Goal: Task Accomplishment & Management: Manage account settings

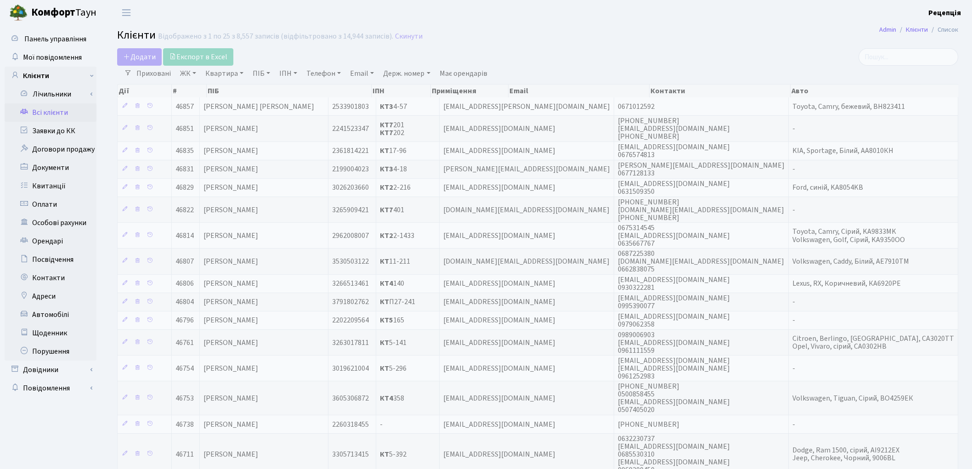
select select "25"
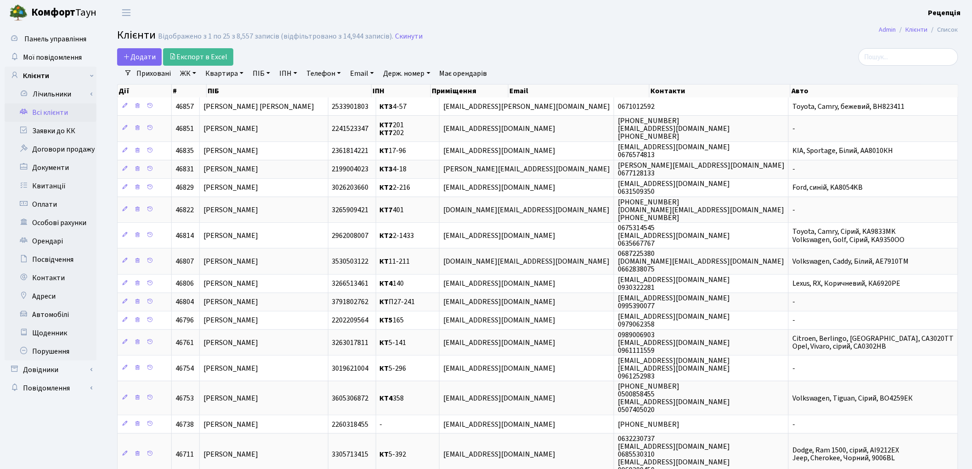
click at [266, 73] on link "ПІБ" at bounding box center [261, 74] width 25 height 16
type input "гопонюк"
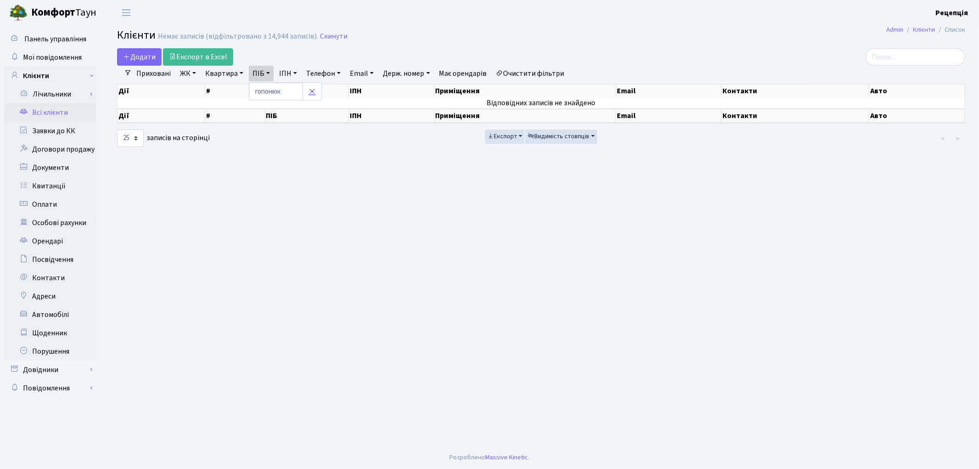
click at [319, 88] on link at bounding box center [312, 91] width 19 height 17
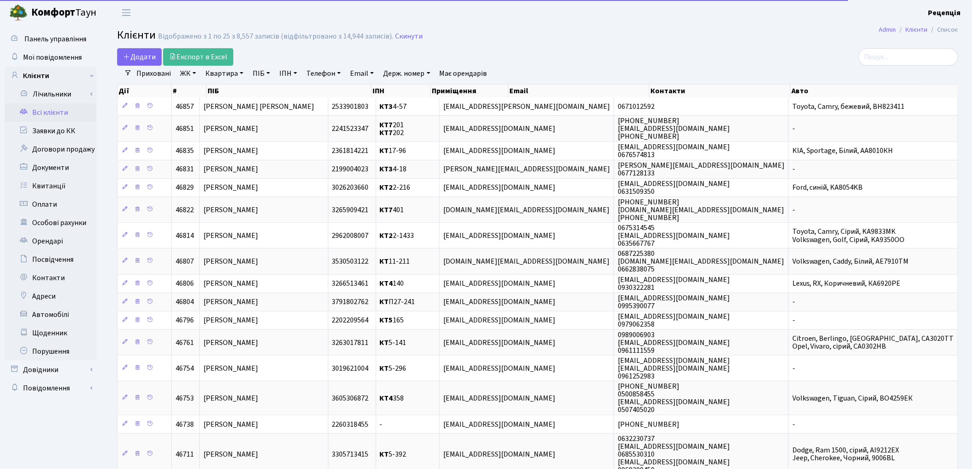
click at [267, 75] on link "ПІБ" at bounding box center [261, 74] width 25 height 16
click at [267, 90] on input "text" at bounding box center [276, 91] width 54 height 17
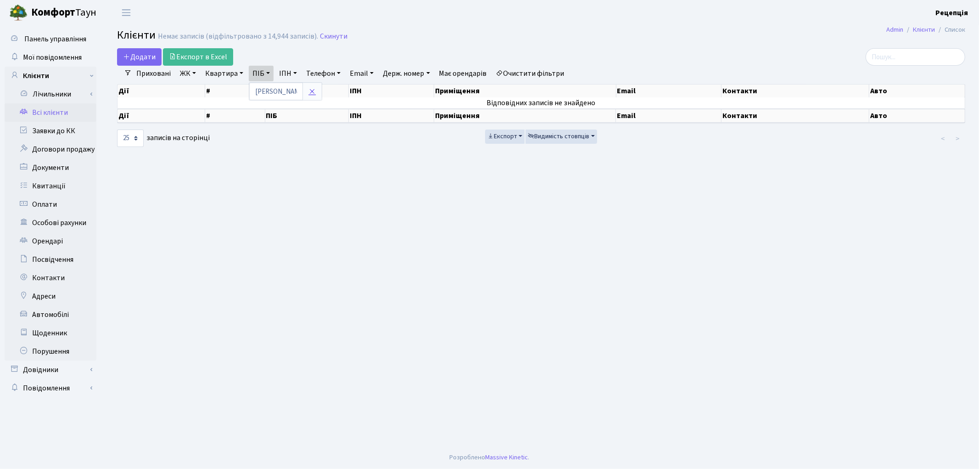
click at [309, 94] on link at bounding box center [312, 91] width 19 height 17
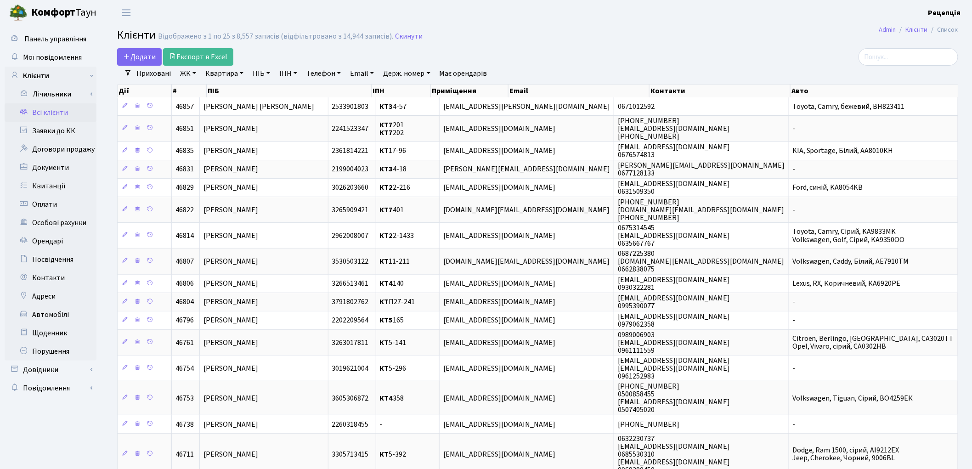
click at [261, 73] on link "ПІБ" at bounding box center [261, 74] width 25 height 16
click at [264, 92] on input "text" at bounding box center [276, 91] width 54 height 17
type input "гапонюк"
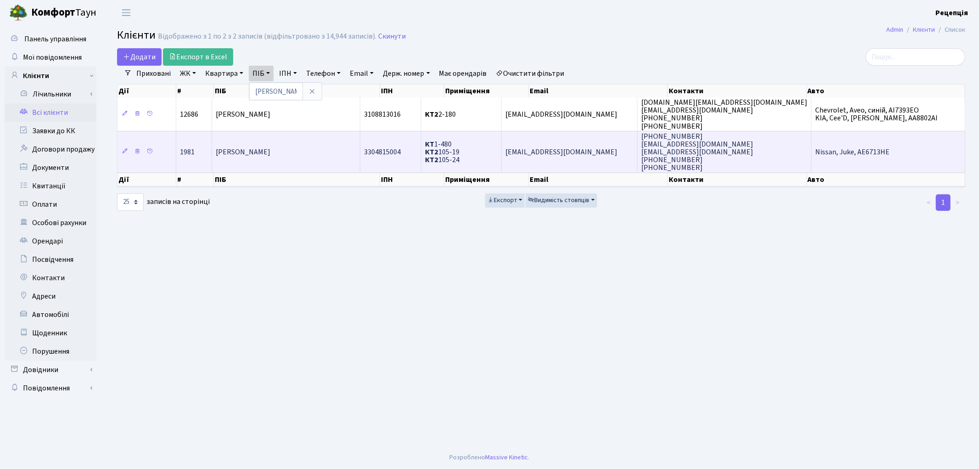
click at [315, 163] on td "Гапонюк Марина Володимирівна" at bounding box center [286, 152] width 148 height 42
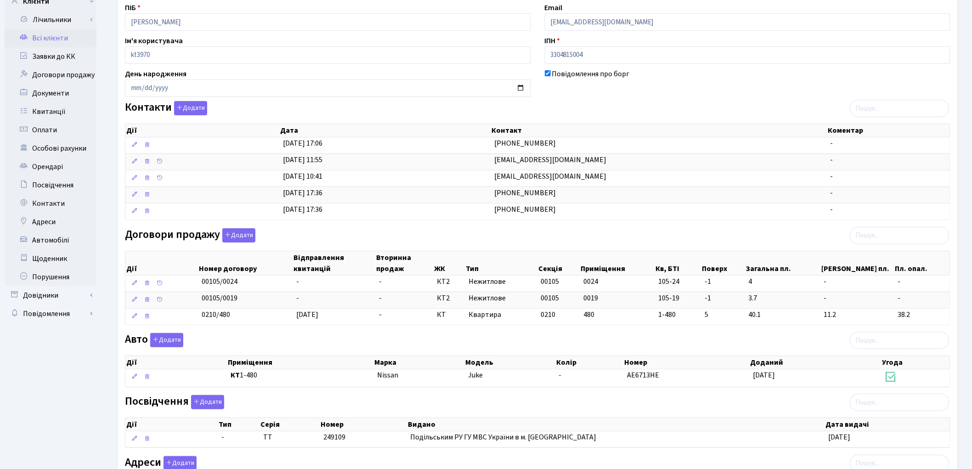
scroll to position [76, 0]
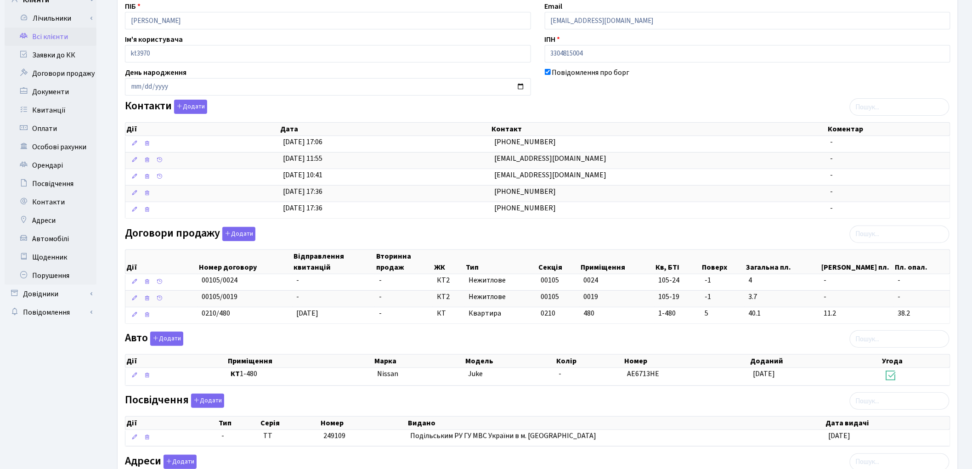
click at [52, 33] on link "Всі клієнти" at bounding box center [51, 37] width 92 height 18
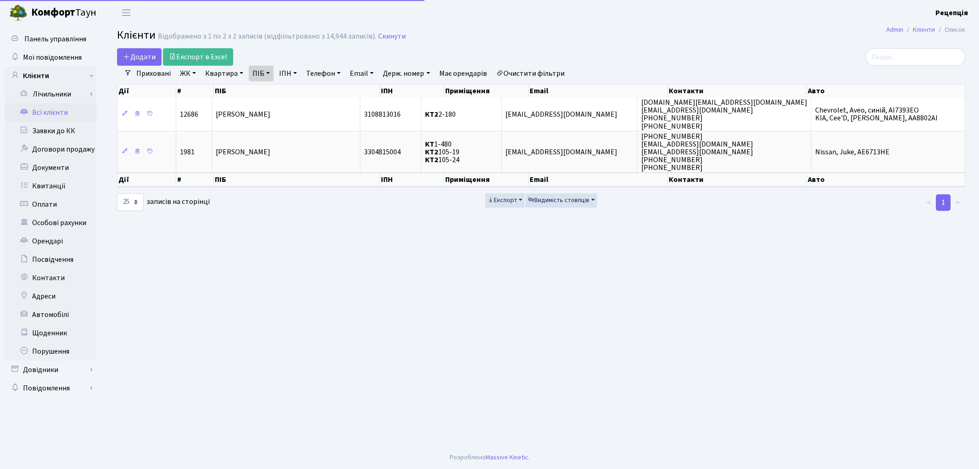
select select "25"
click at [523, 71] on link "Очистити фільтри" at bounding box center [531, 74] width 76 height 16
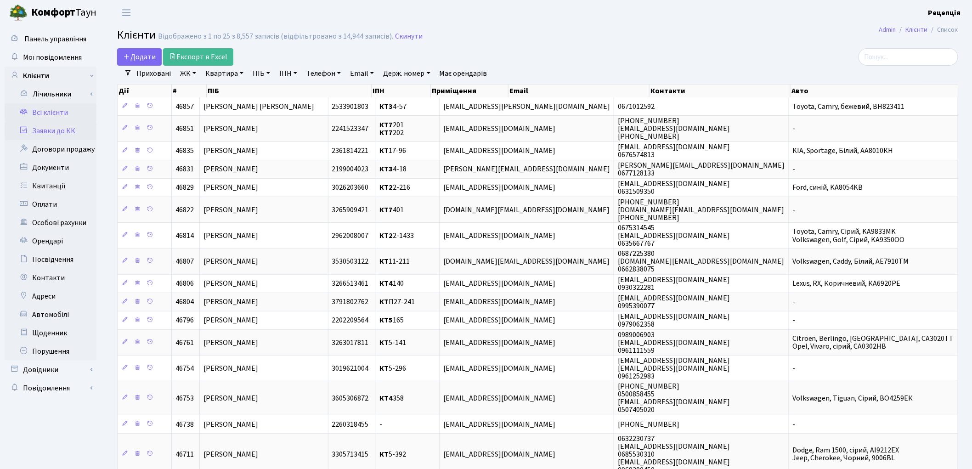
click at [69, 124] on link "Заявки до КК" at bounding box center [51, 131] width 92 height 18
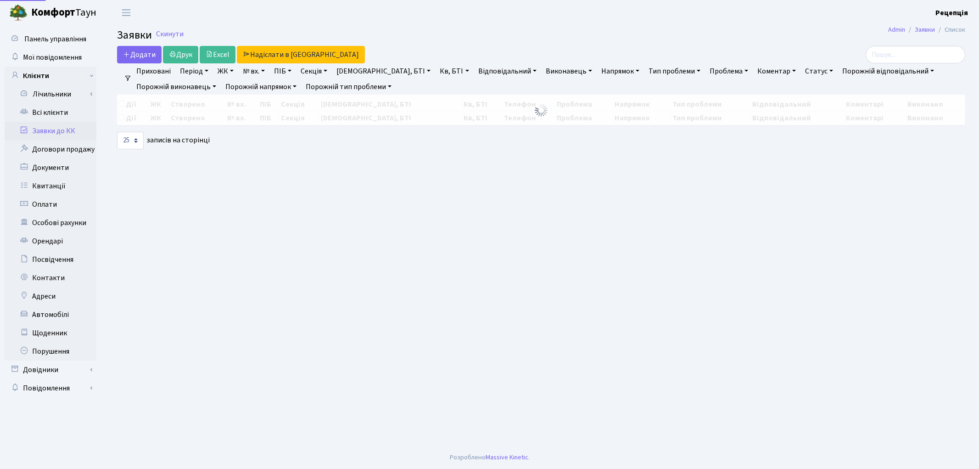
select select "25"
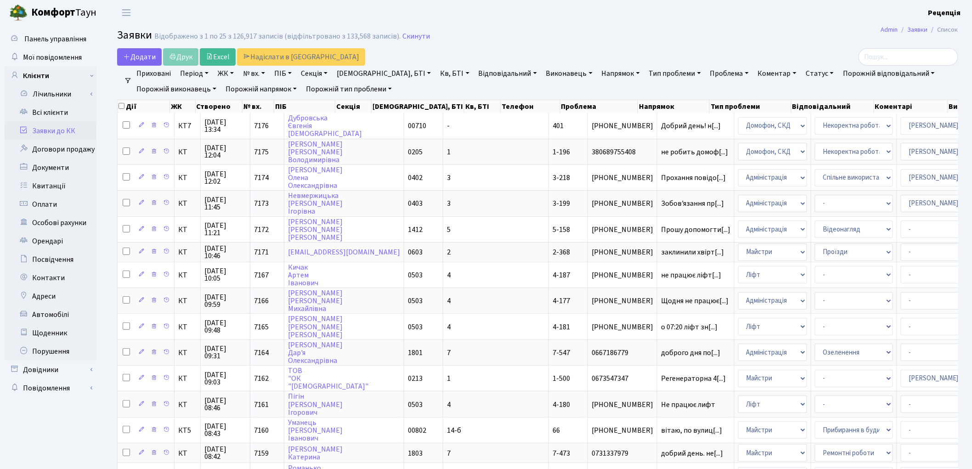
click at [290, 75] on link "ПІБ" at bounding box center [282, 74] width 25 height 16
type input "нота"
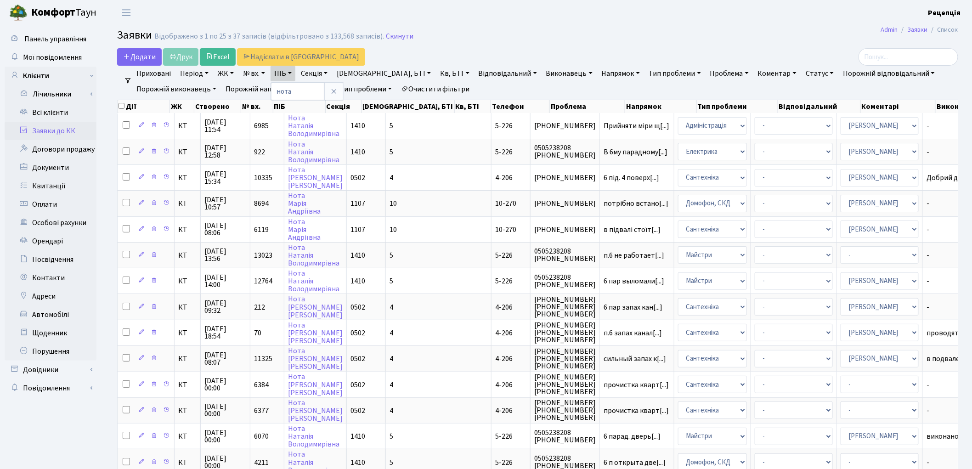
click at [453, 91] on link "Очистити фільтри" at bounding box center [435, 89] width 76 height 16
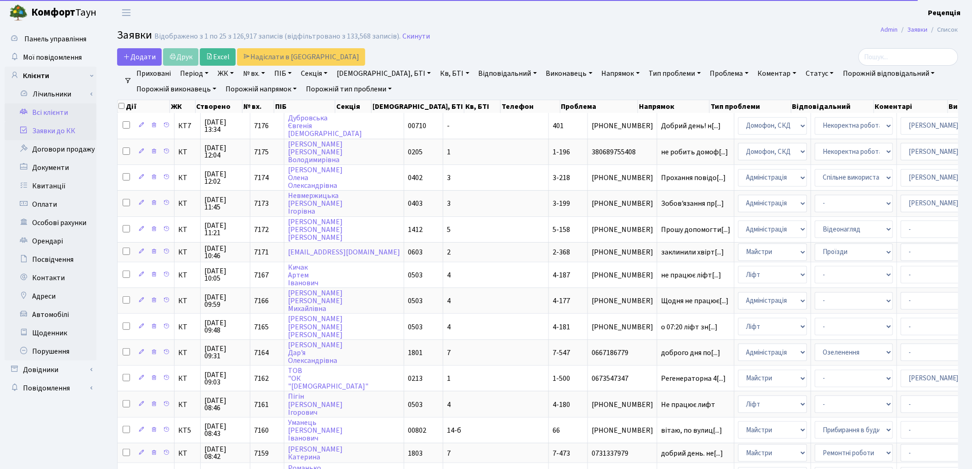
click at [53, 111] on link "Всі клієнти" at bounding box center [51, 112] width 92 height 18
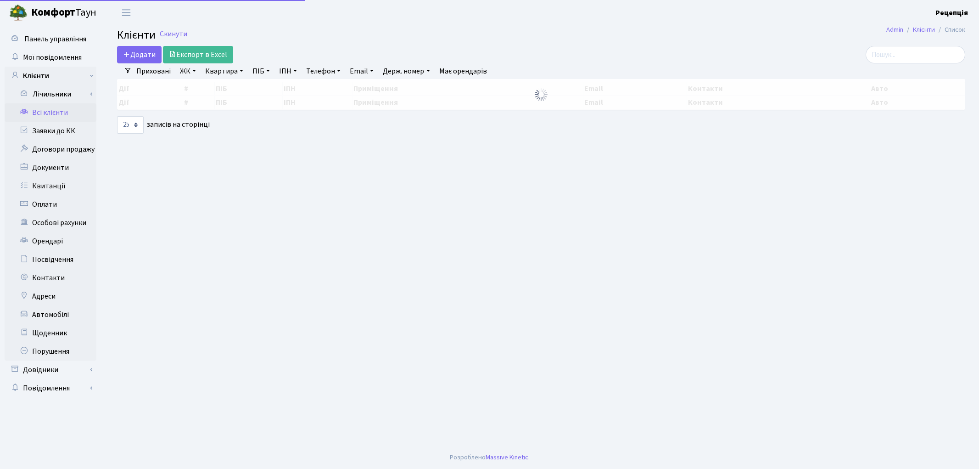
select select "25"
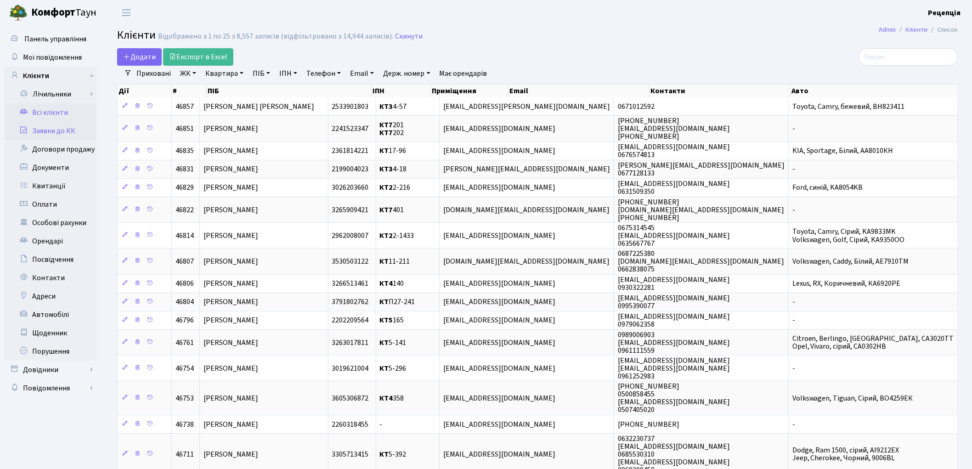
click at [67, 132] on link "Заявки до КК" at bounding box center [51, 131] width 92 height 18
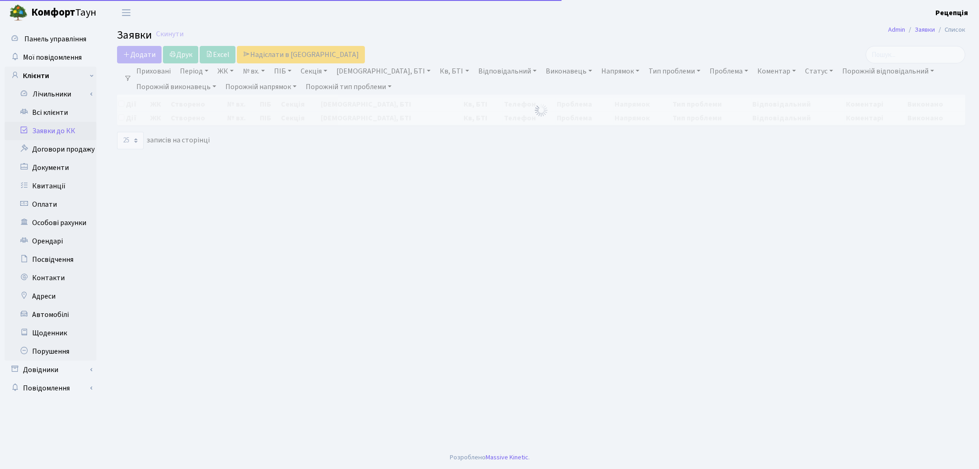
select select "25"
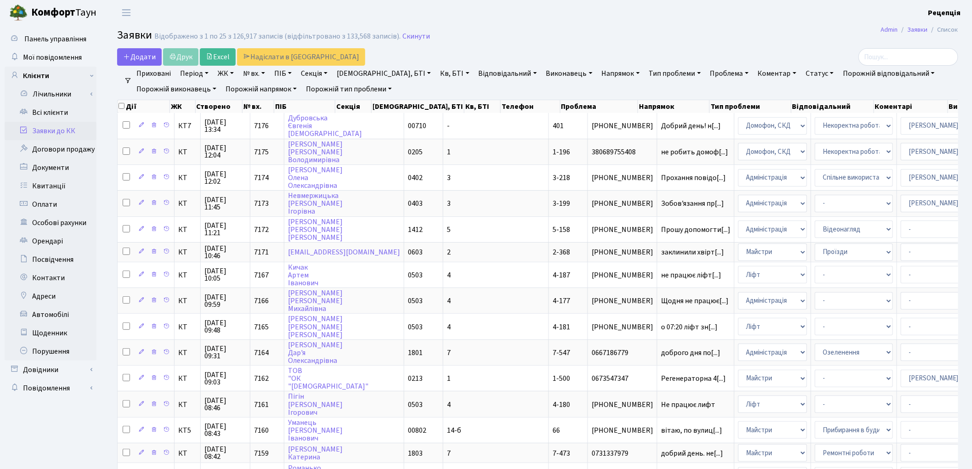
click at [48, 130] on link "Заявки до КК" at bounding box center [51, 131] width 92 height 18
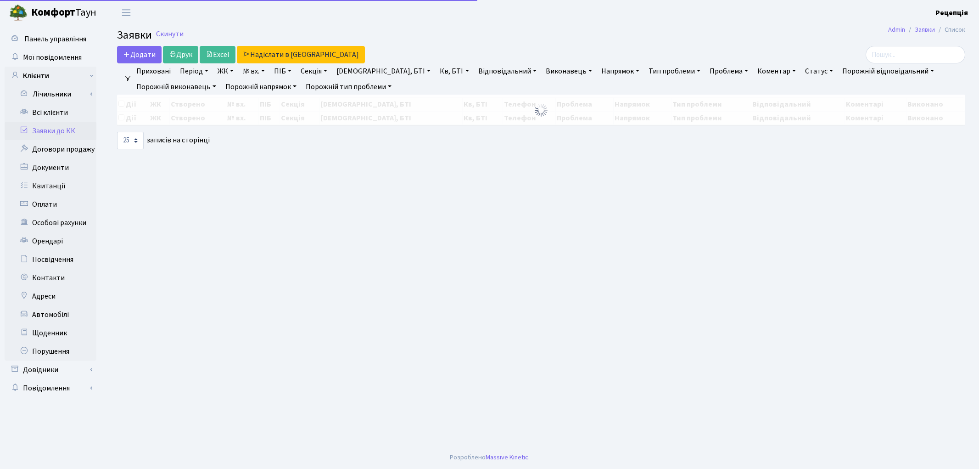
select select "25"
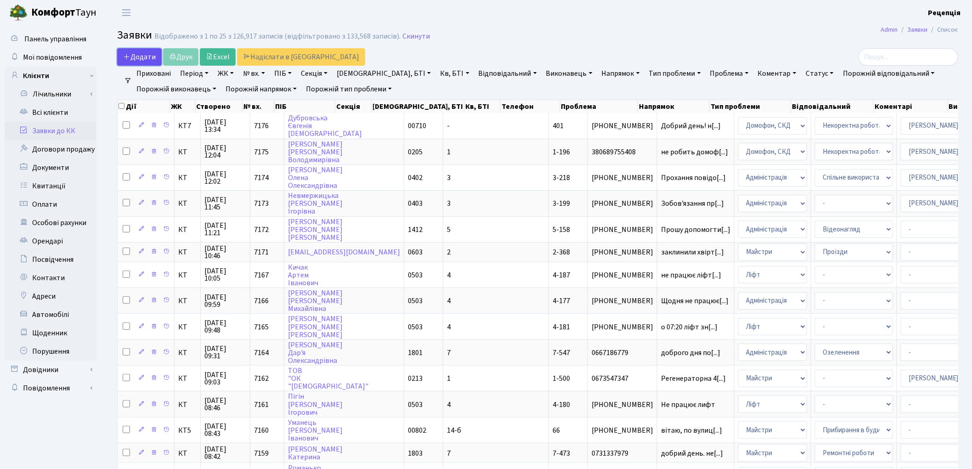
click at [140, 59] on span "Додати" at bounding box center [139, 57] width 33 height 10
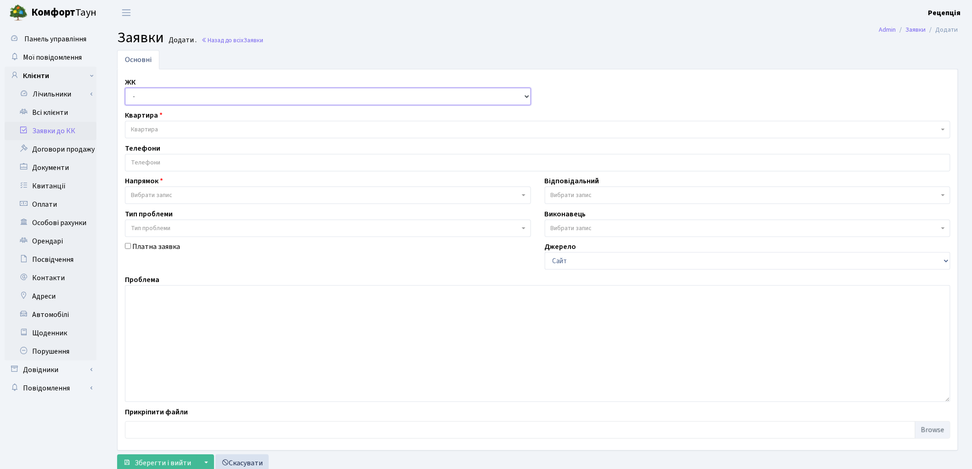
click at [161, 95] on select "- КТ, вул. Регенераторна, 4 КТ2, просп. Соборності, 17 КТ3, вул. Березнева, 16 …" at bounding box center [328, 96] width 406 height 17
select select "295"
click at [125, 88] on select "- КТ, вул. Регенераторна, 4 КТ2, просп. Соборності, 17 КТ3, вул. Березнева, 16 …" at bounding box center [328, 96] width 406 height 17
select select
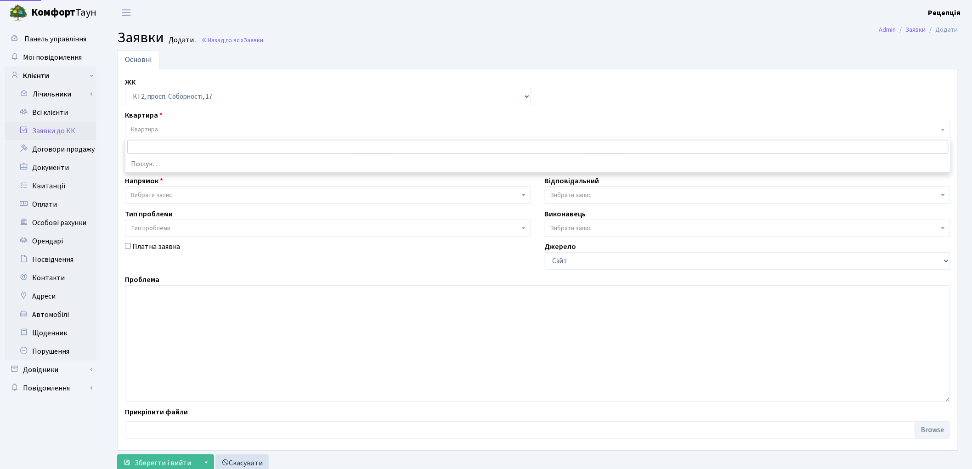
click at [171, 126] on span "Квартира" at bounding box center [535, 129] width 808 height 9
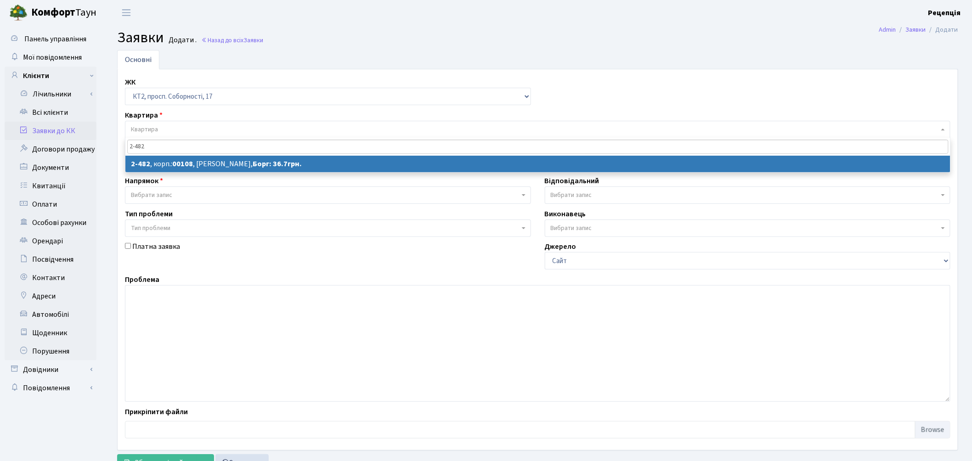
type input "2-482"
select select
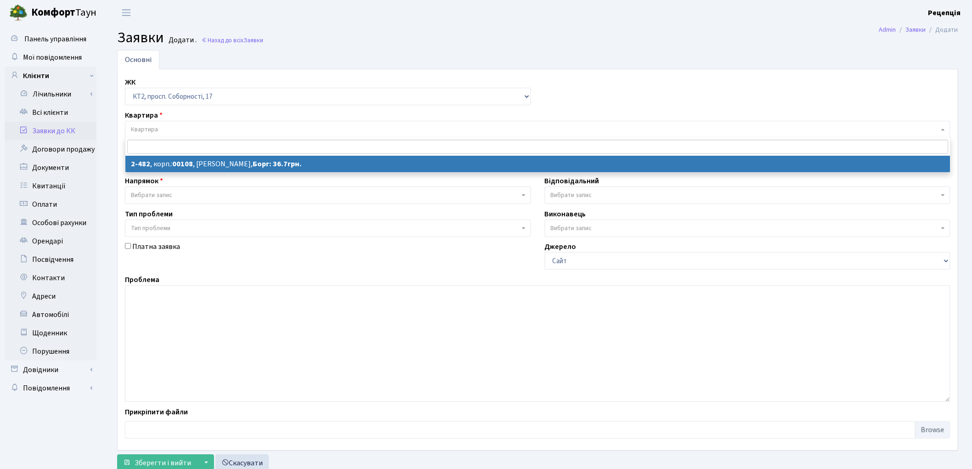
select select "15537"
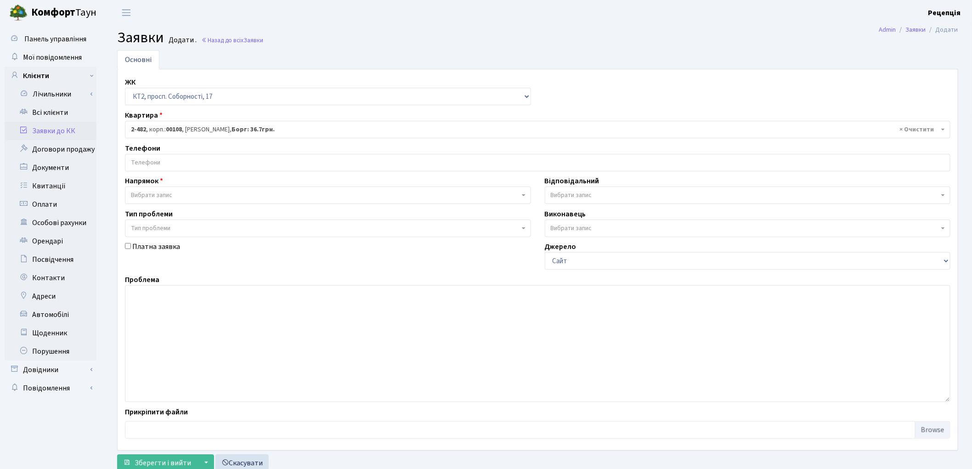
click at [184, 166] on input "search" at bounding box center [537, 162] width 824 height 17
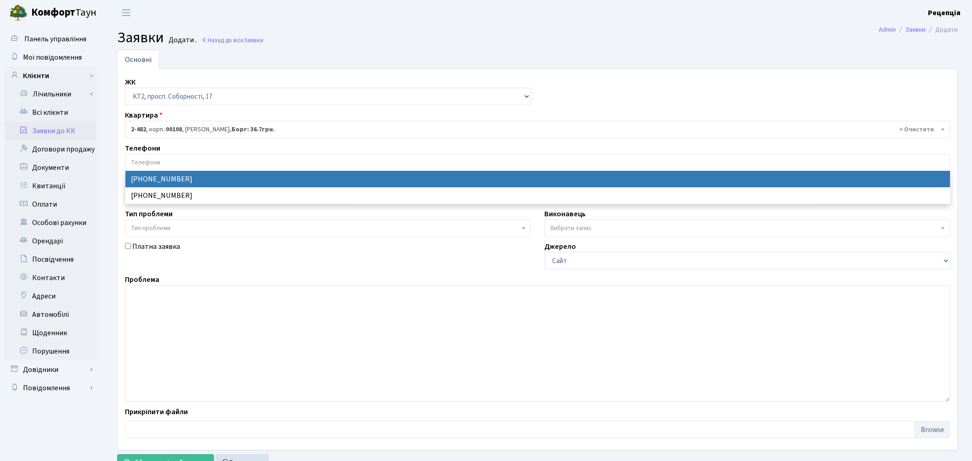
select select "28994"
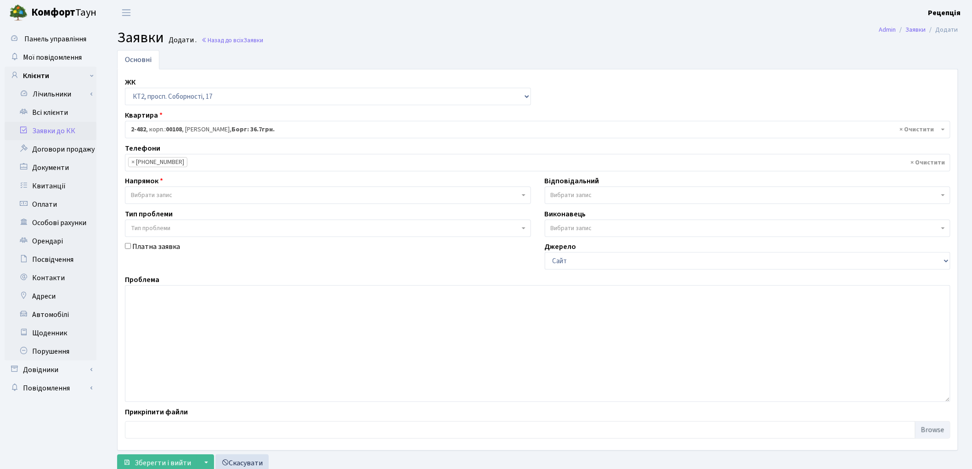
click at [167, 191] on span "Вибрати запис" at bounding box center [151, 195] width 41 height 9
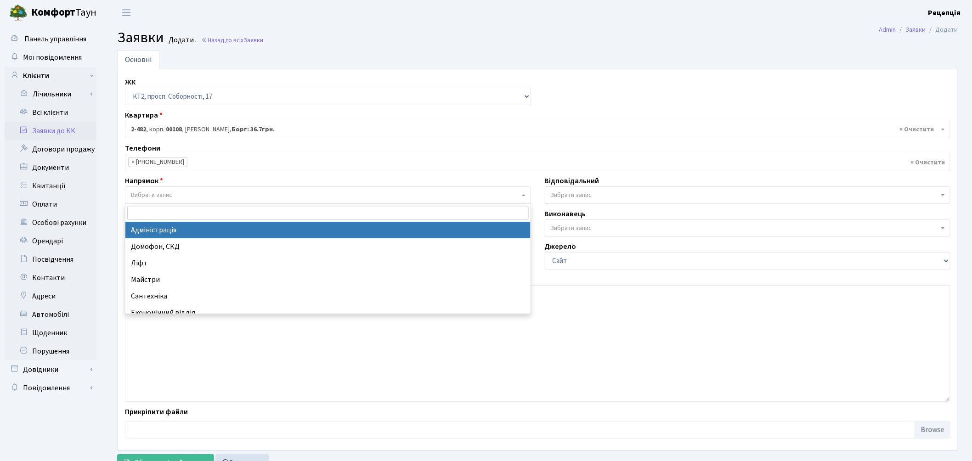
select select "5"
select select
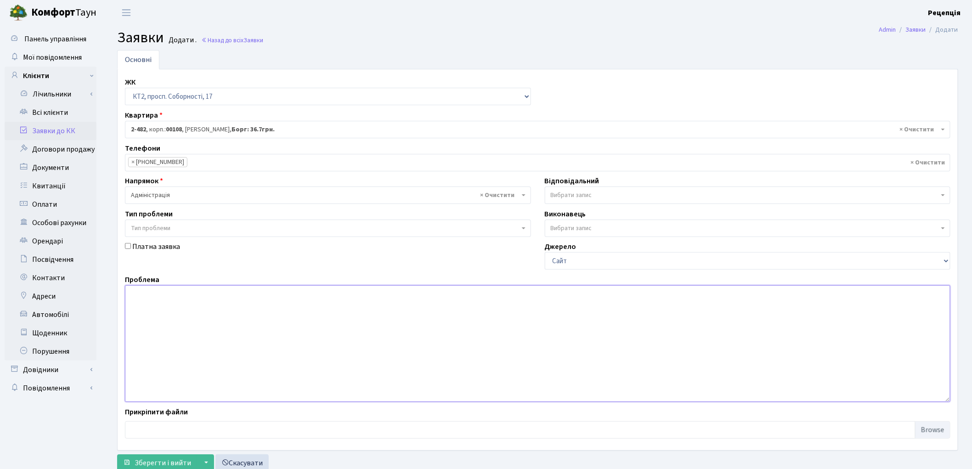
click at [166, 320] on textarea at bounding box center [537, 343] width 825 height 117
type textarea "P"
click at [391, 297] on textarea "Зобов'язання надати акт оплобування лічильників електричної енергії по квартира…" at bounding box center [537, 343] width 825 height 117
click at [421, 295] on textarea "Зобов'язання надати акт оплобування лічильників електричної енергії по кв. 2-48…" at bounding box center [537, 343] width 825 height 117
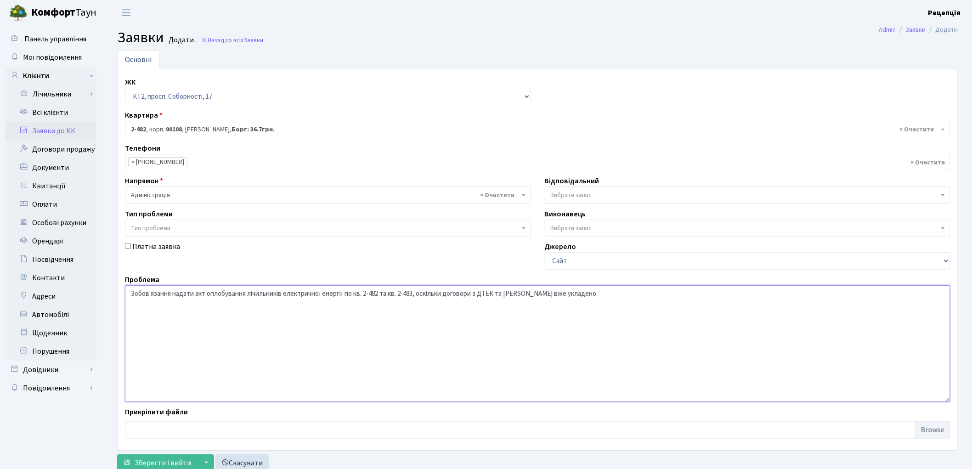
click at [446, 293] on textarea "Зобов'язання надати акт оплобування лічильників електричної енергії по кв. 2-48…" at bounding box center [537, 343] width 825 height 117
click at [515, 294] on textarea "Зобов'язання надати акт оплобування лічильників електричної енергії по кв. 2-48…" at bounding box center [537, 343] width 825 height 117
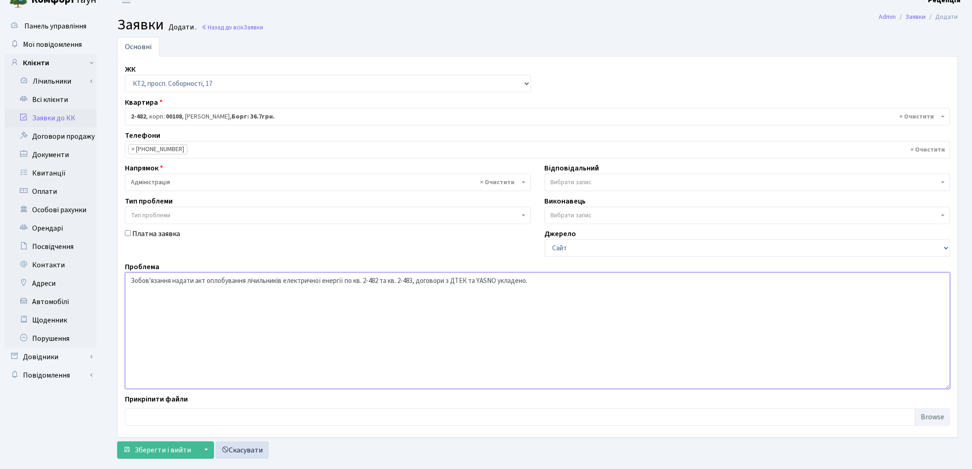
scroll to position [30, 0]
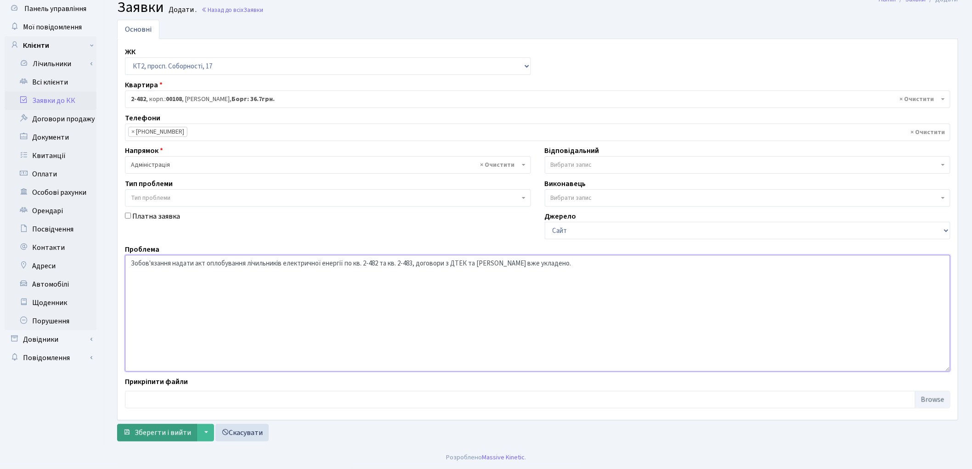
type textarea "Зобов'язання надати акт оплобування лічильників електричної енергії по кв. 2-48…"
click at [149, 432] on span "Зберегти і вийти" at bounding box center [163, 432] width 56 height 10
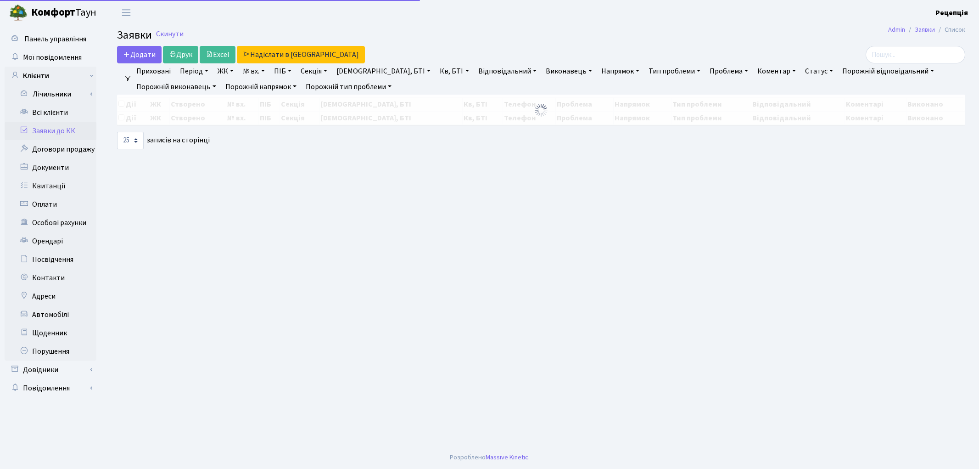
select select "25"
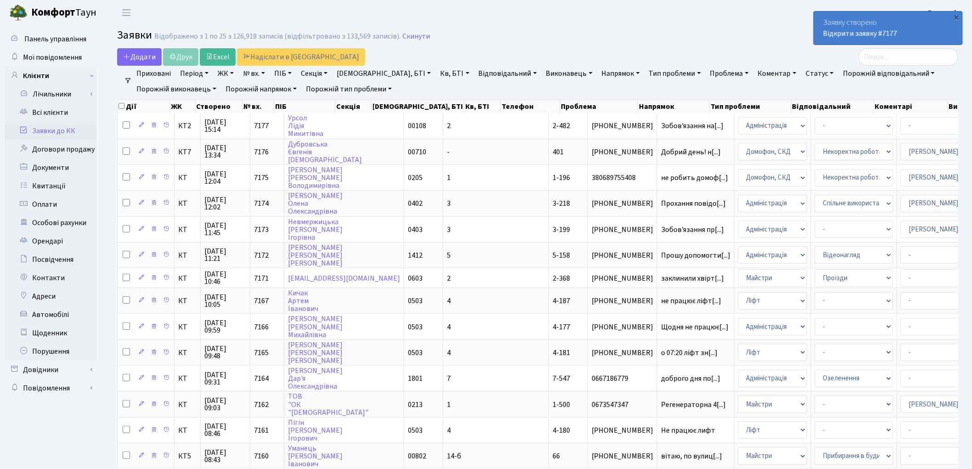
click at [69, 130] on link "Заявки до КК" at bounding box center [51, 131] width 92 height 18
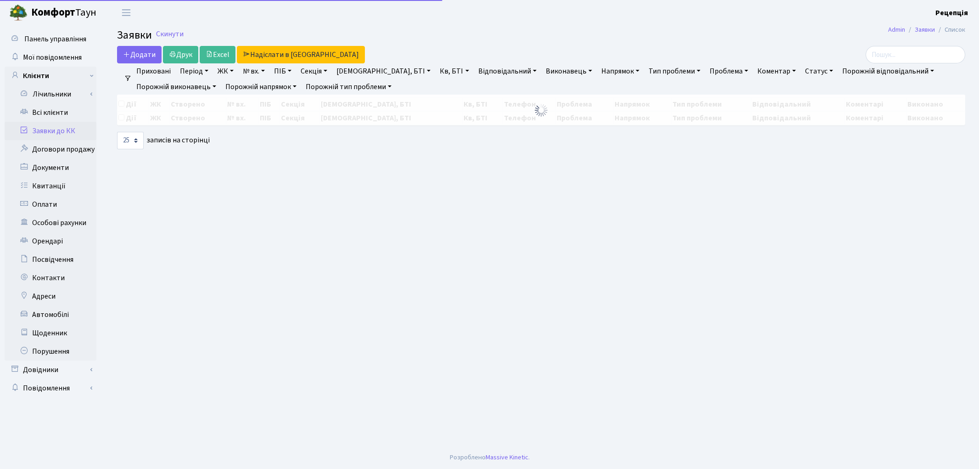
select select "25"
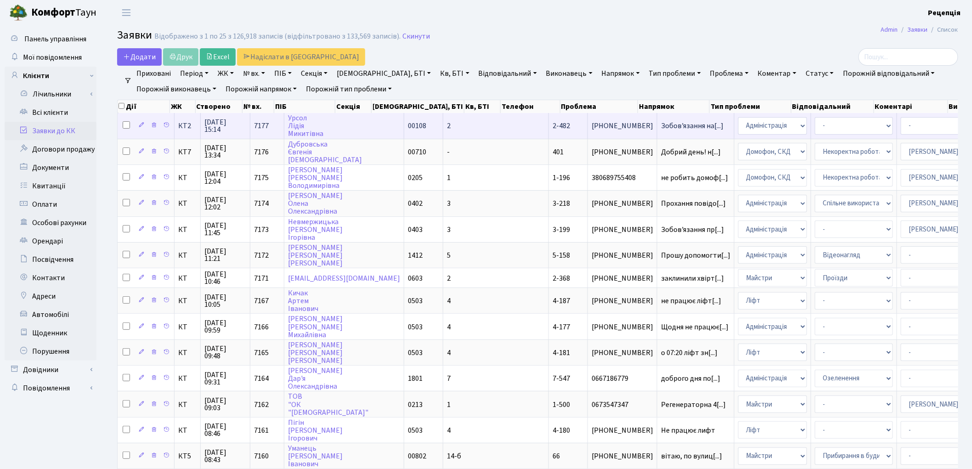
click at [549, 123] on td "2-482" at bounding box center [568, 125] width 39 height 25
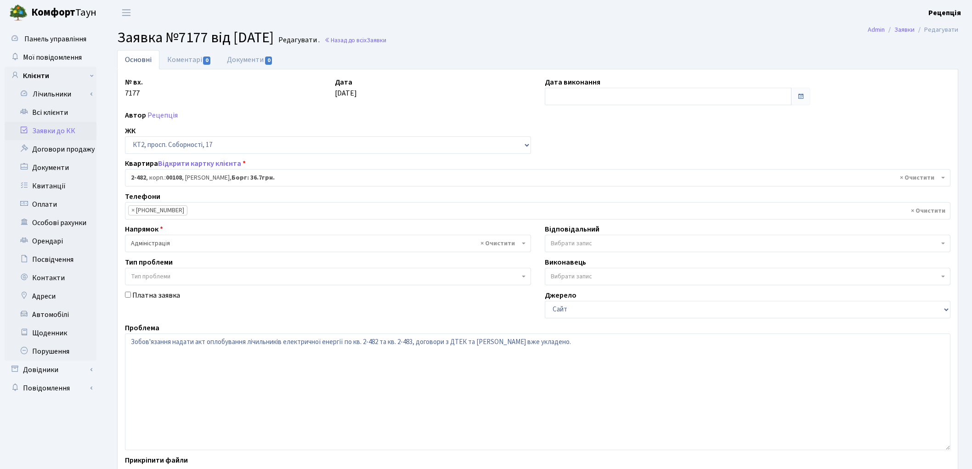
select select "15537"
click at [253, 60] on link "Документи 0" at bounding box center [250, 59] width 62 height 19
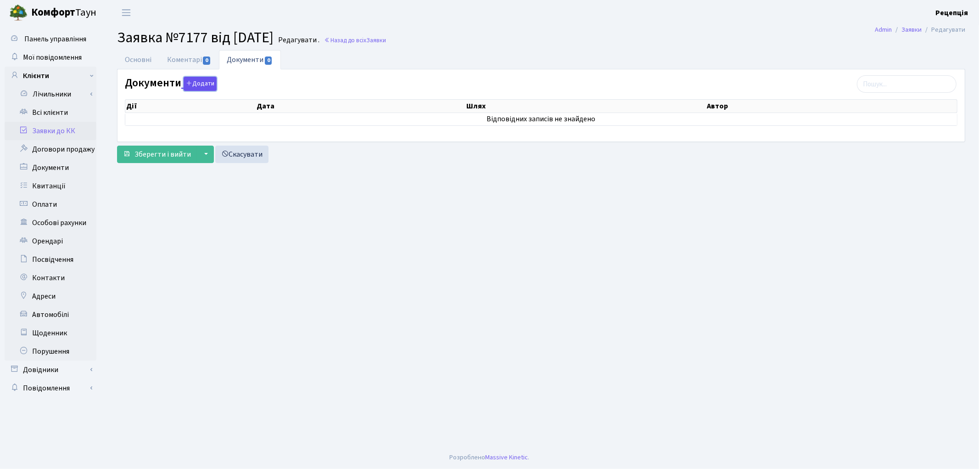
click at [202, 85] on button "Додати" at bounding box center [200, 84] width 33 height 14
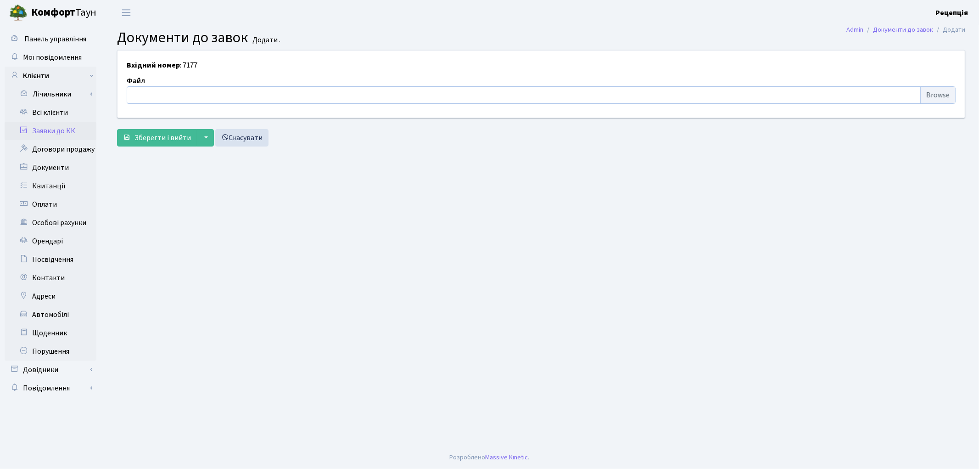
click at [951, 94] on input "file" at bounding box center [541, 94] width 829 height 17
type input "C:\fakepath\сканирование0566.pdf"
click at [159, 134] on span "Зберегти і вийти" at bounding box center [163, 138] width 56 height 10
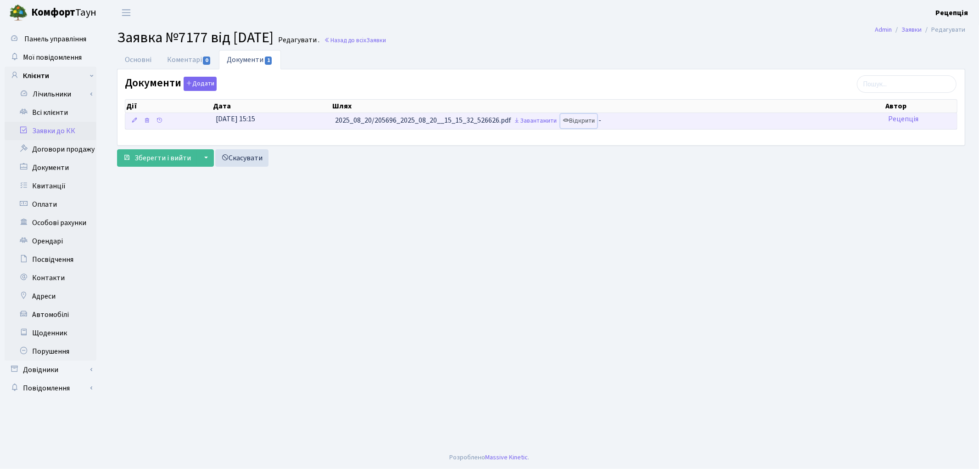
click at [579, 126] on link "Відкрити" at bounding box center [579, 121] width 37 height 14
click at [148, 122] on icon at bounding box center [147, 120] width 6 height 6
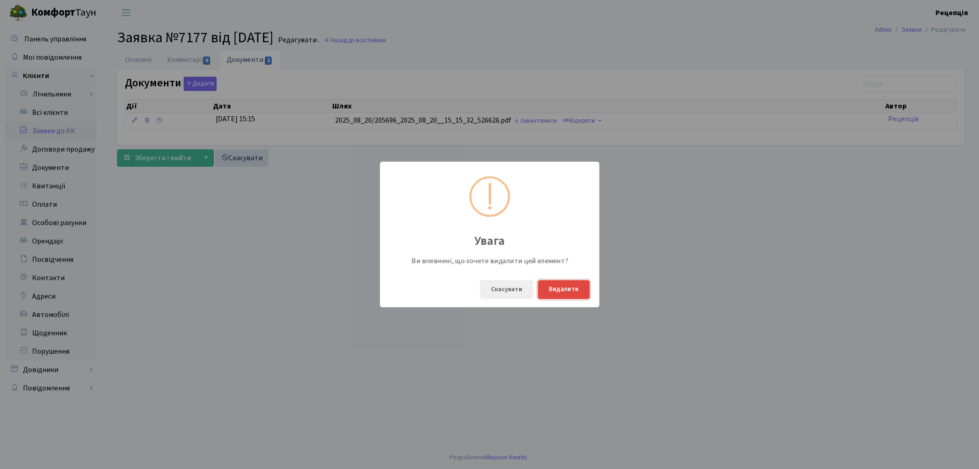
click at [563, 292] on button "Видалити" at bounding box center [564, 289] width 52 height 19
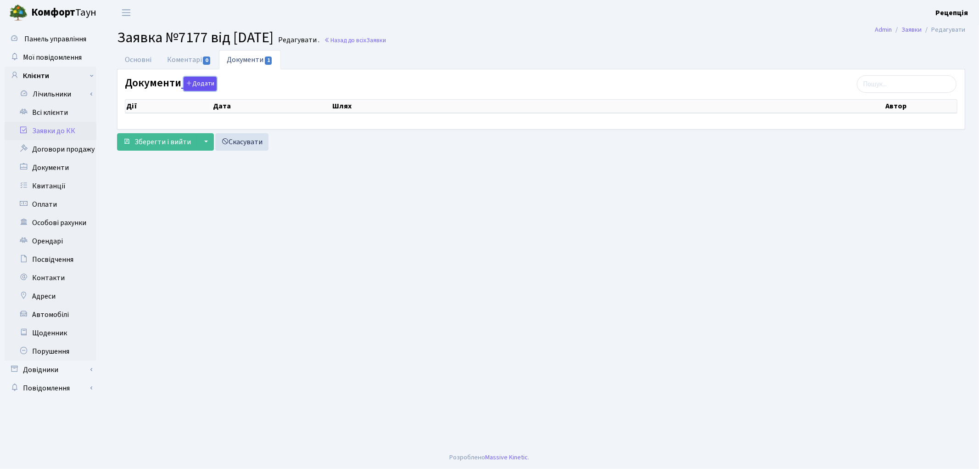
click at [205, 86] on button "Додати" at bounding box center [200, 84] width 33 height 14
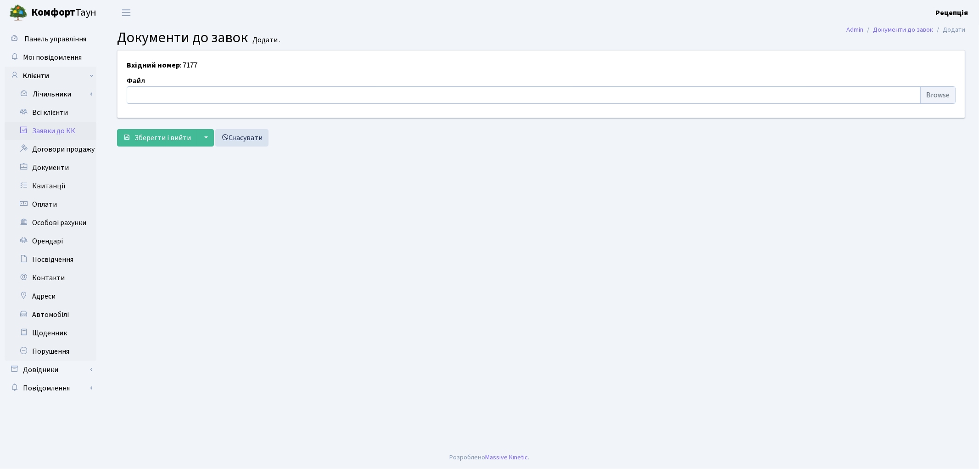
click at [932, 92] on input "file" at bounding box center [541, 94] width 829 height 17
type input "C:\fakepath\сканирование0567.pdf"
click at [157, 139] on span "Зберегти і вийти" at bounding box center [163, 138] width 56 height 10
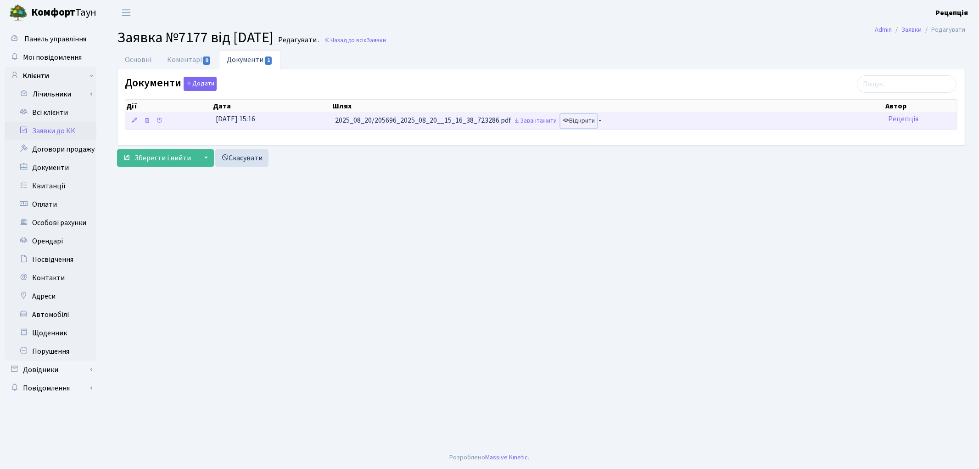
click at [593, 120] on link "Відкрити" at bounding box center [579, 121] width 37 height 14
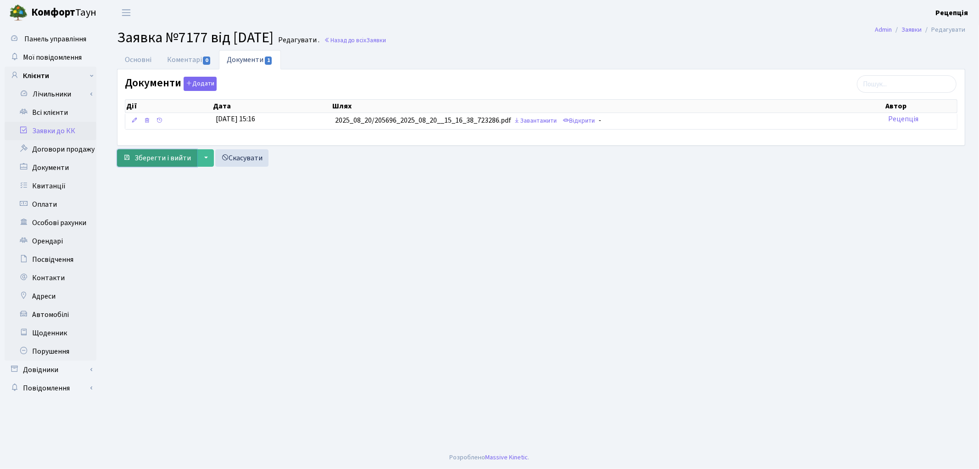
click at [140, 157] on span "Зберегти і вийти" at bounding box center [163, 158] width 56 height 10
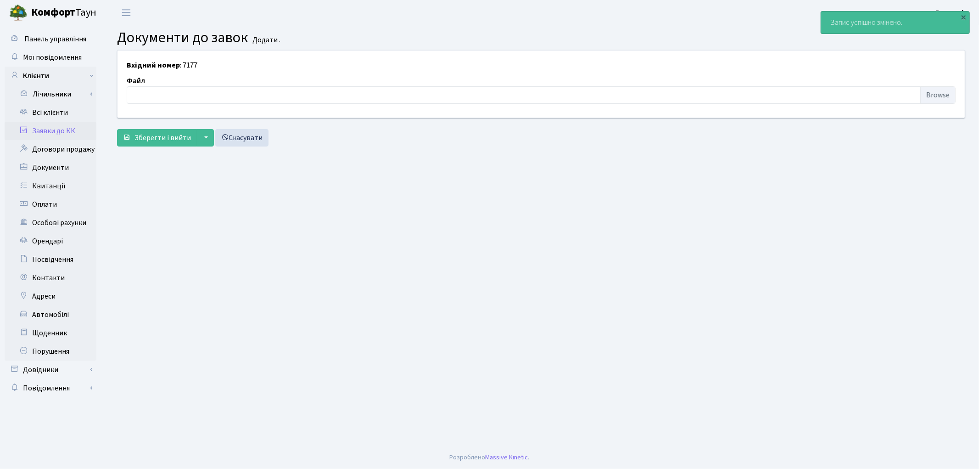
click at [79, 128] on link "Заявки до КК" at bounding box center [51, 131] width 92 height 18
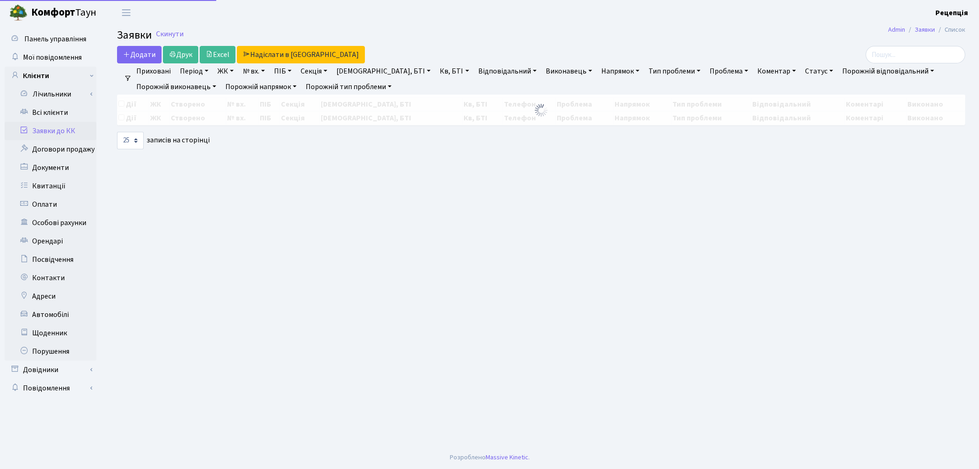
select select "25"
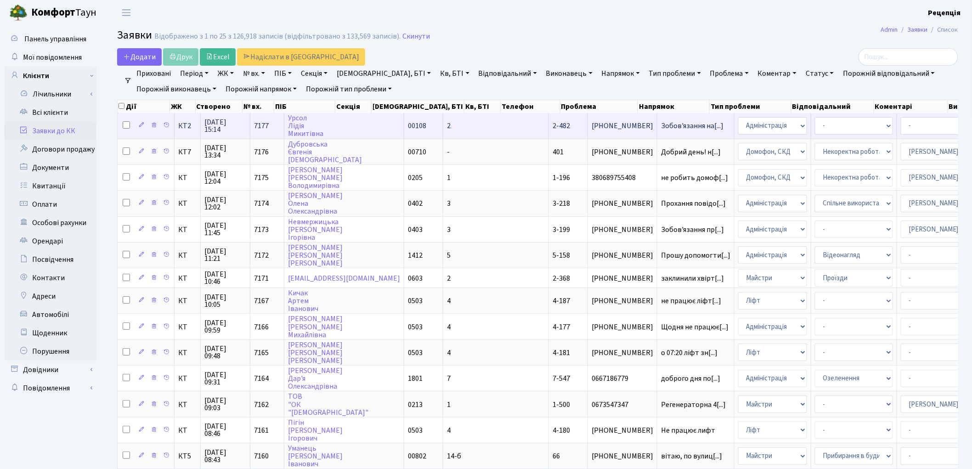
click at [404, 124] on td "00108" at bounding box center [423, 125] width 39 height 25
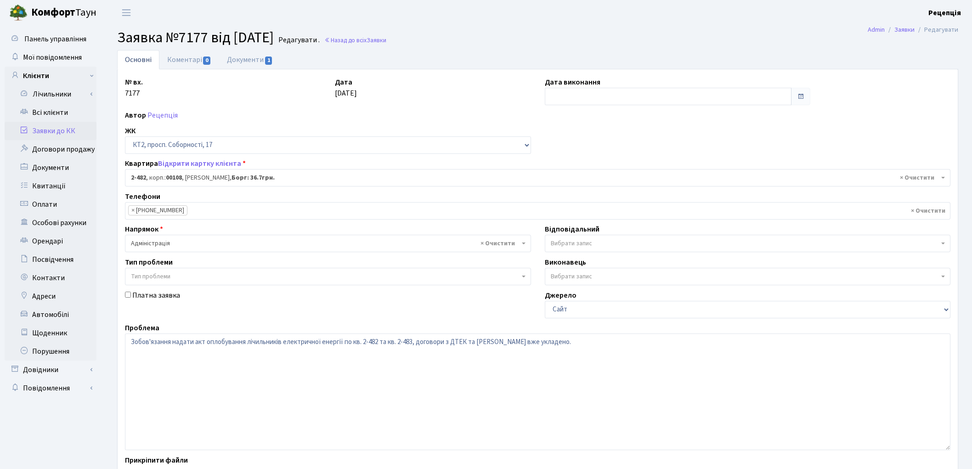
select select "15537"
click at [573, 92] on input "text" at bounding box center [668, 96] width 247 height 17
click at [584, 184] on td "20" at bounding box center [581, 185] width 14 height 14
type input "[DATE]"
click at [559, 241] on span "Вибрати запис" at bounding box center [570, 243] width 41 height 9
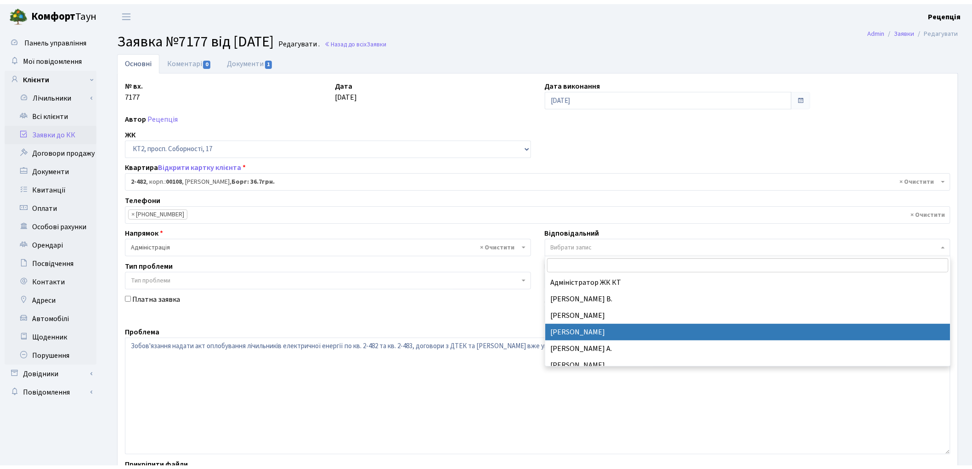
scroll to position [51, 0]
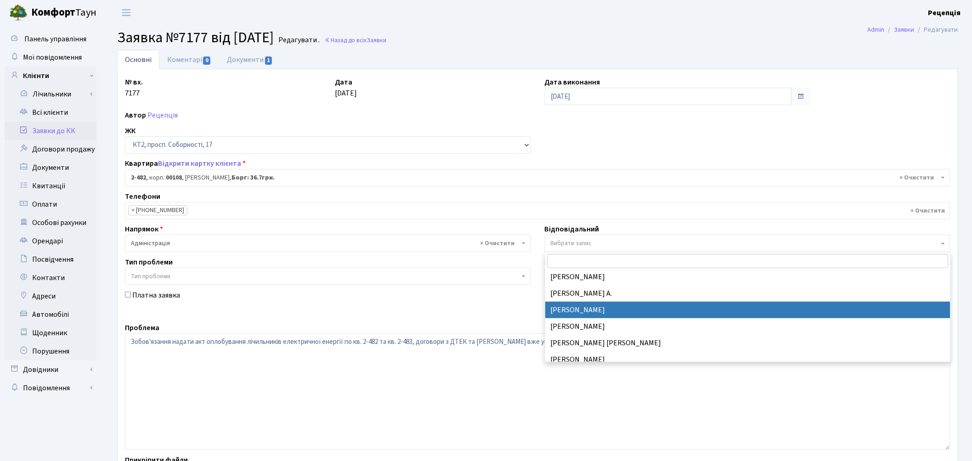
select select "57"
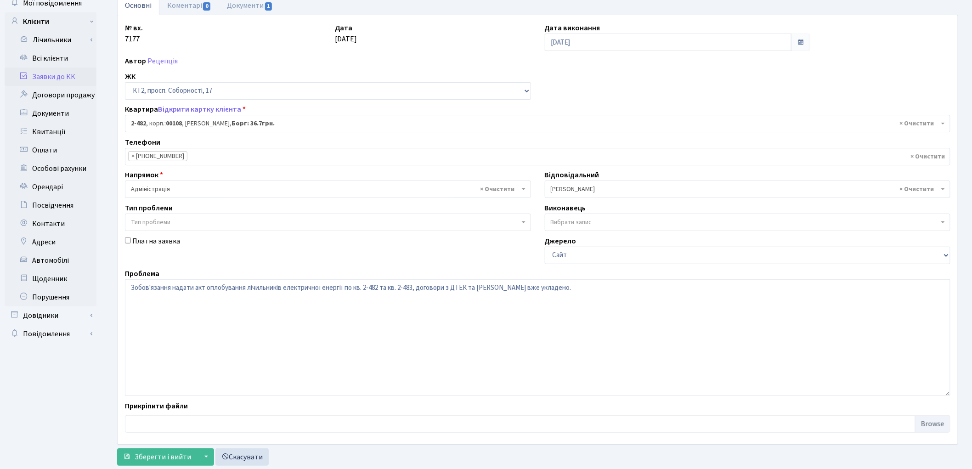
scroll to position [79, 0]
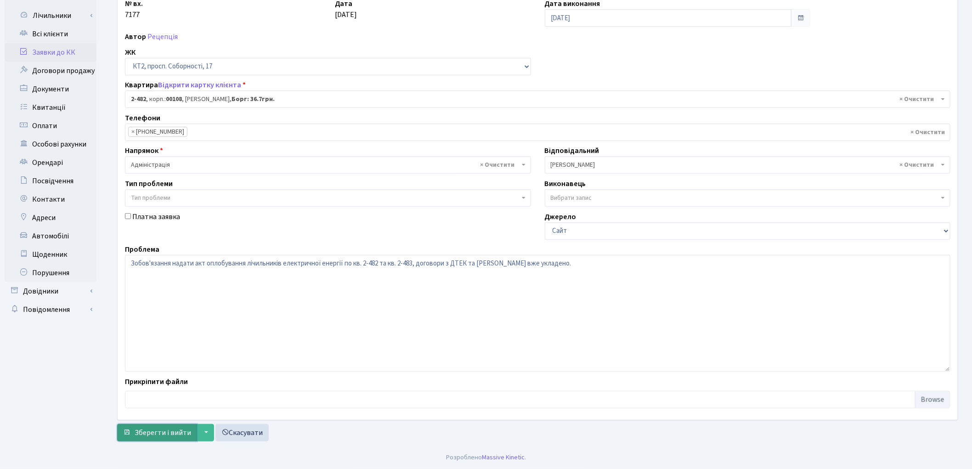
click at [142, 436] on span "Зберегти і вийти" at bounding box center [163, 432] width 56 height 10
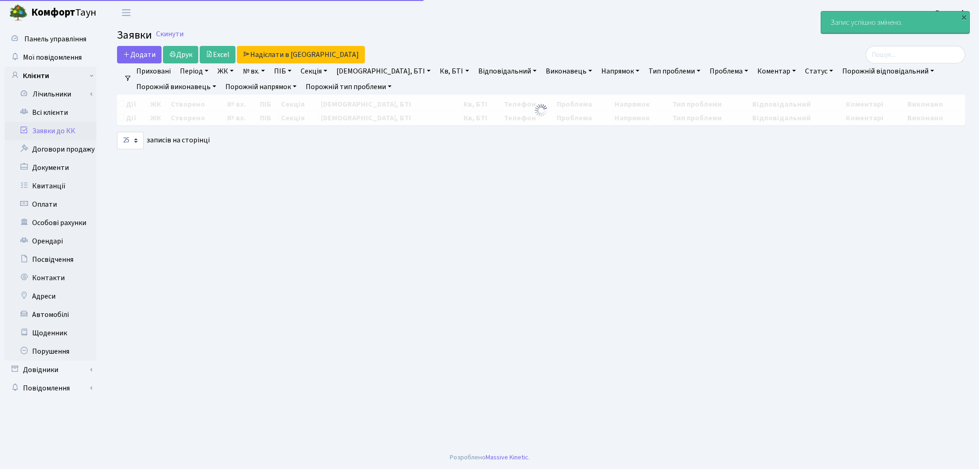
select select "25"
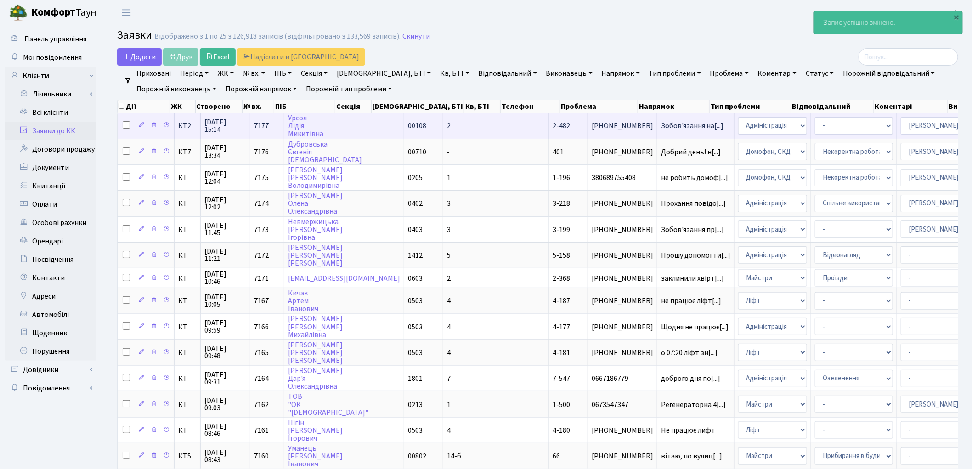
click at [443, 122] on td "2" at bounding box center [496, 125] width 106 height 25
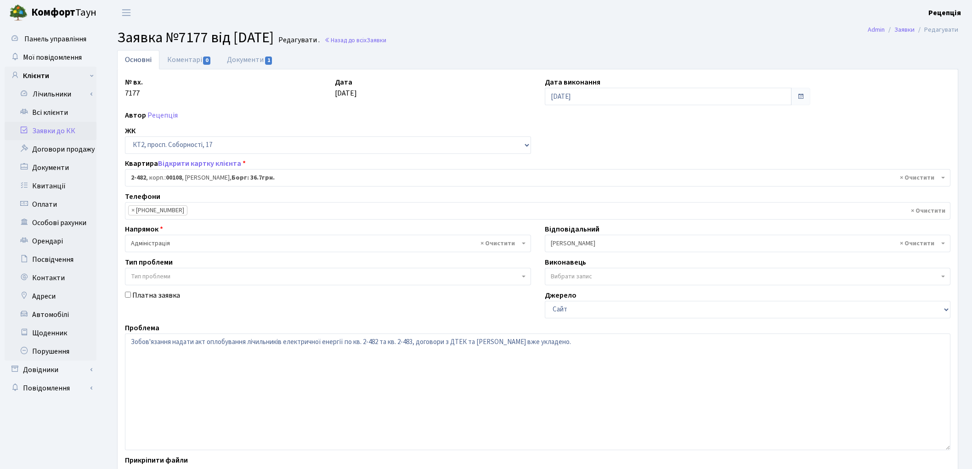
select select "15537"
click at [67, 128] on link "Заявки до КК" at bounding box center [51, 131] width 92 height 18
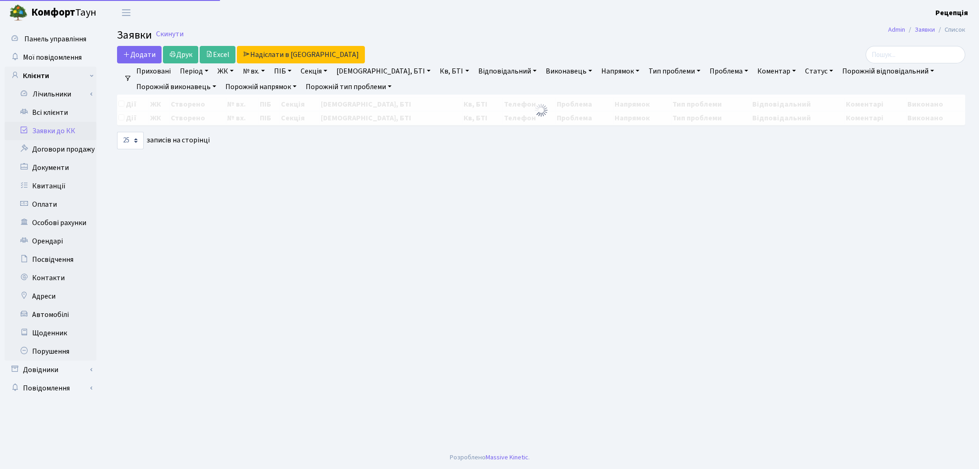
select select "25"
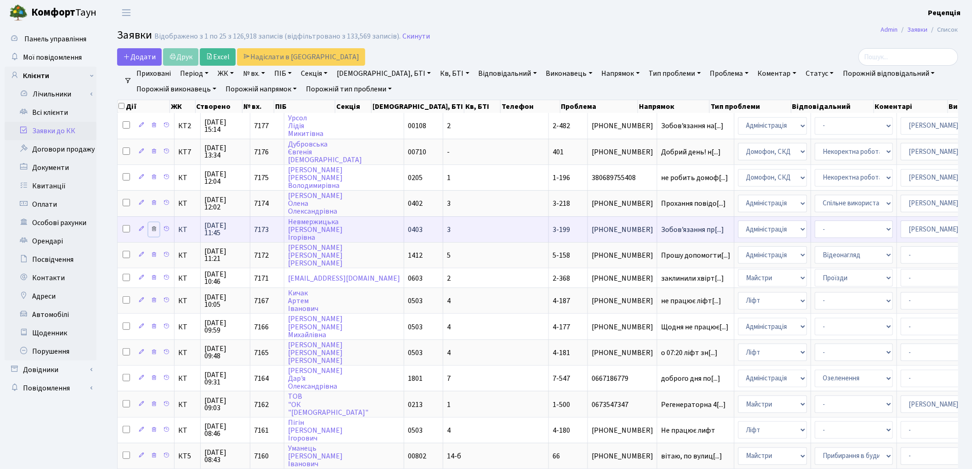
click at [152, 225] on icon at bounding box center [154, 228] width 6 height 6
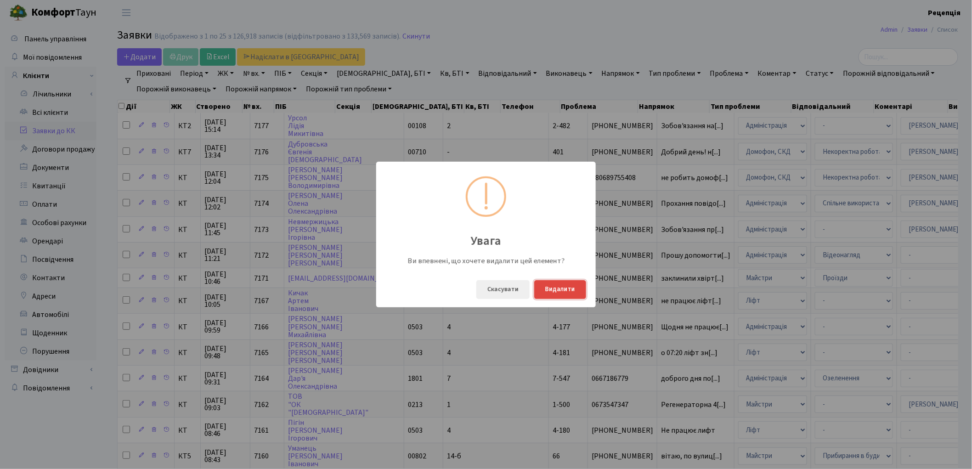
click at [550, 286] on button "Видалити" at bounding box center [560, 289] width 52 height 19
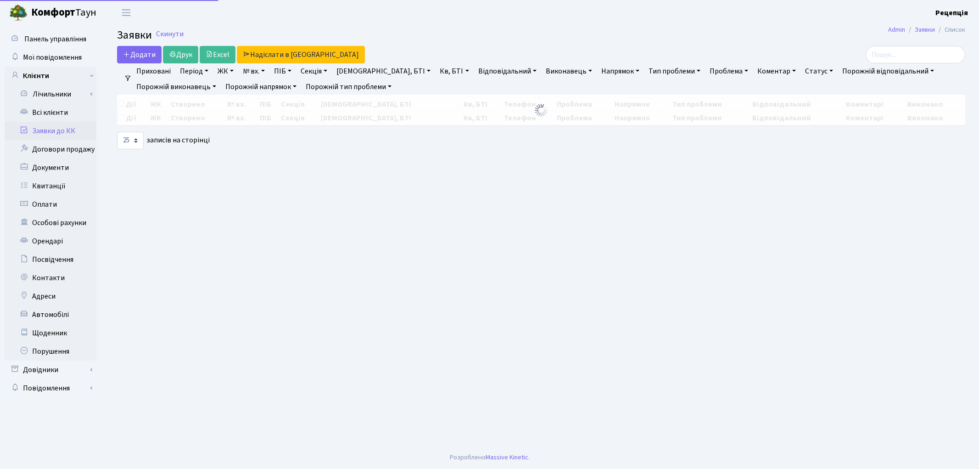
select select "25"
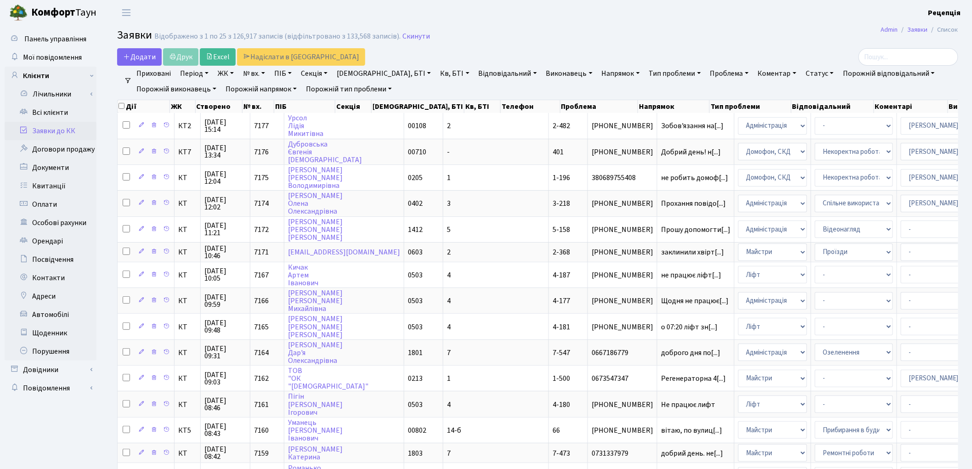
click at [235, 70] on link "ЖК" at bounding box center [225, 74] width 23 height 16
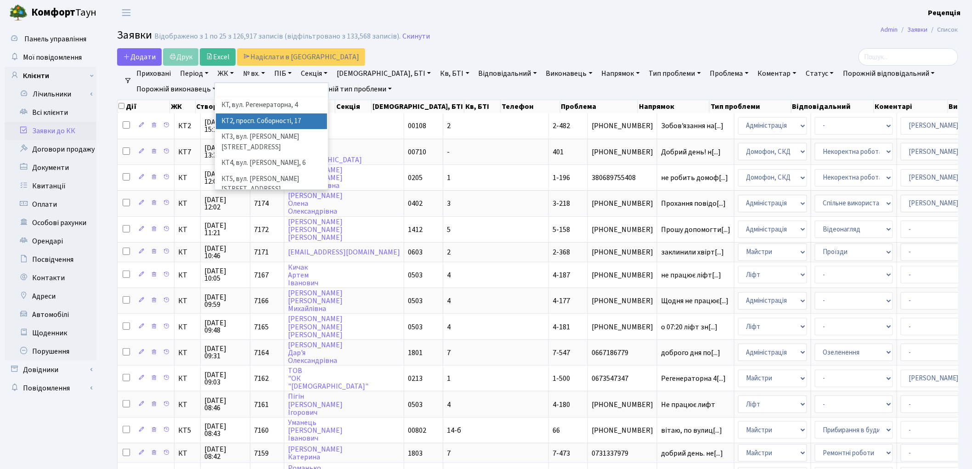
click at [256, 118] on li "КТ2, просп. Соборності, 17" at bounding box center [271, 121] width 111 height 16
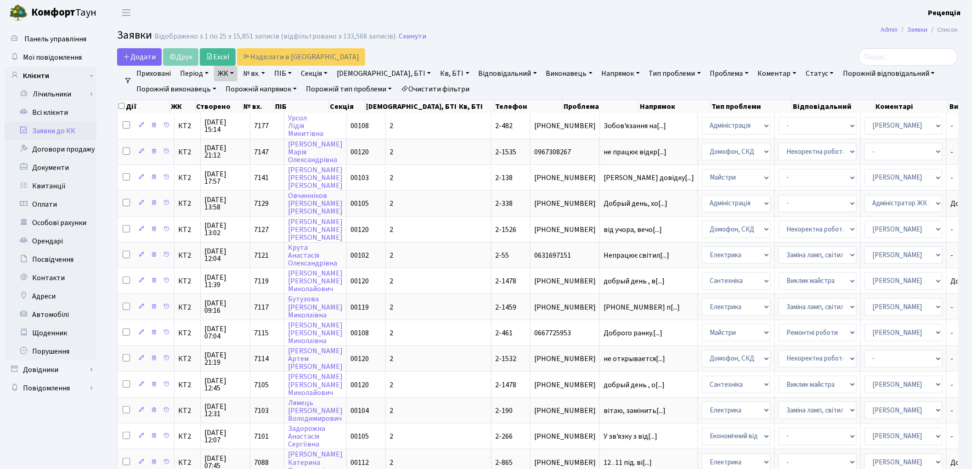
click at [436, 74] on link "Кв, БТІ" at bounding box center [454, 74] width 36 height 16
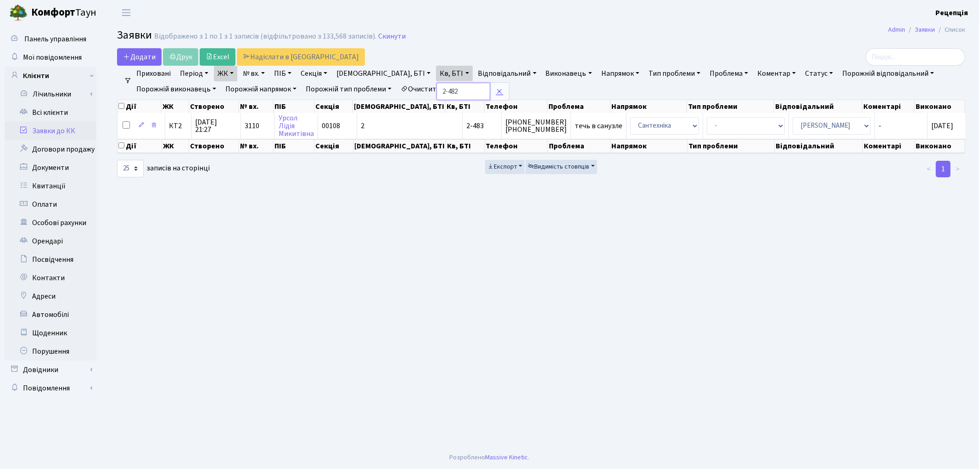
type input "2-482"
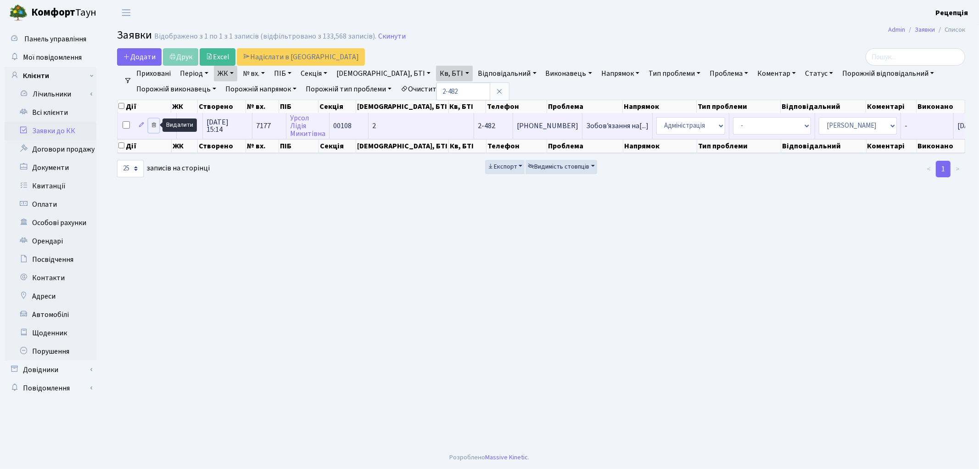
click at [154, 125] on icon at bounding box center [154, 125] width 6 height 6
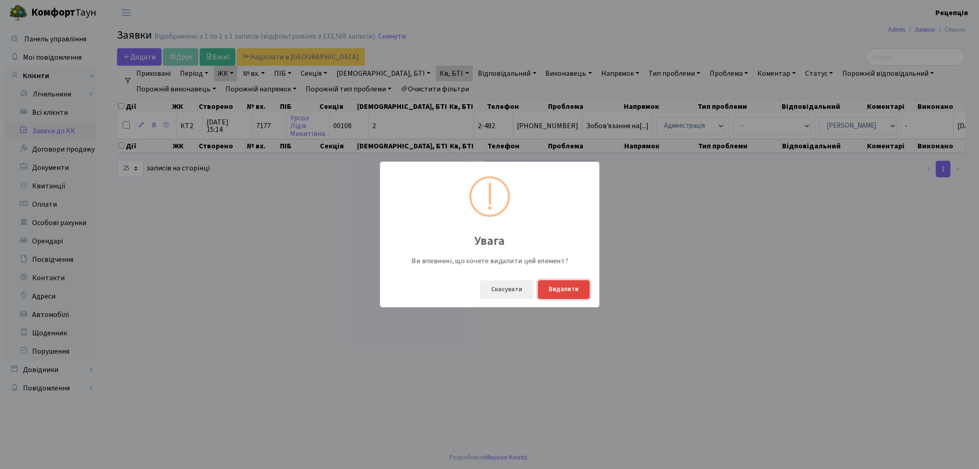
click at [565, 289] on button "Видалити" at bounding box center [564, 289] width 52 height 19
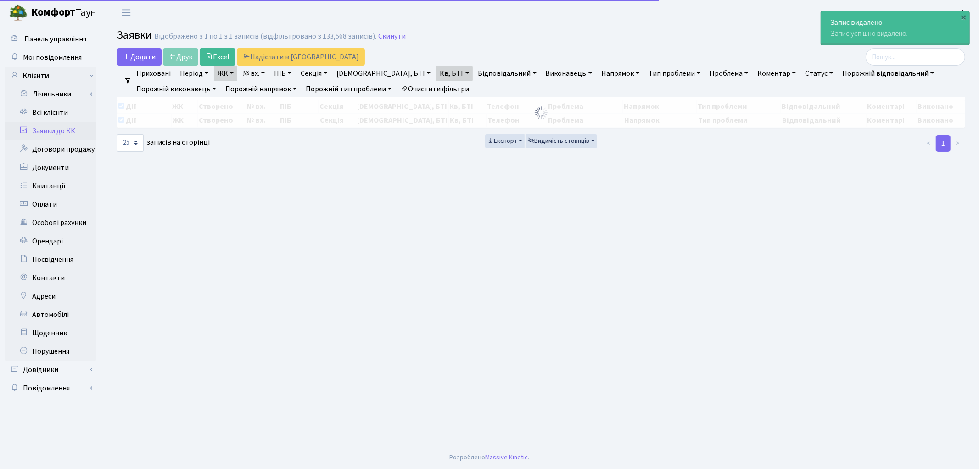
checkbox input "true"
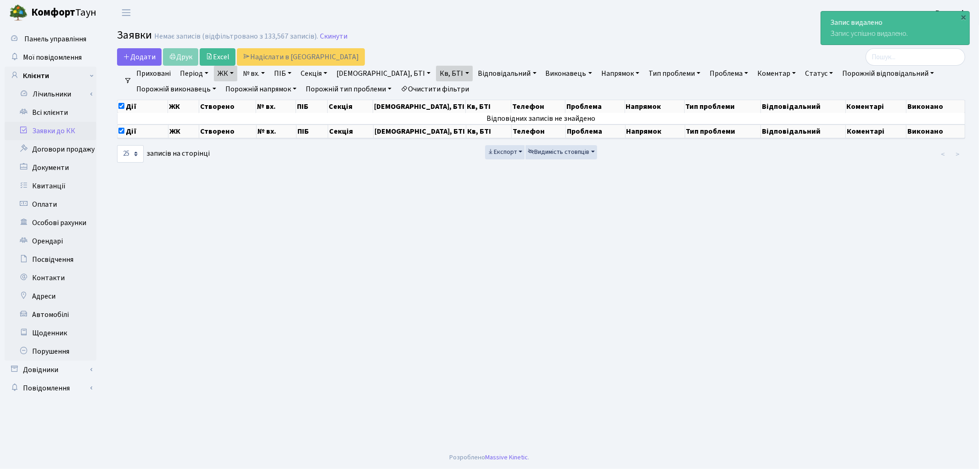
click at [62, 129] on link "Заявки до КК" at bounding box center [51, 131] width 92 height 18
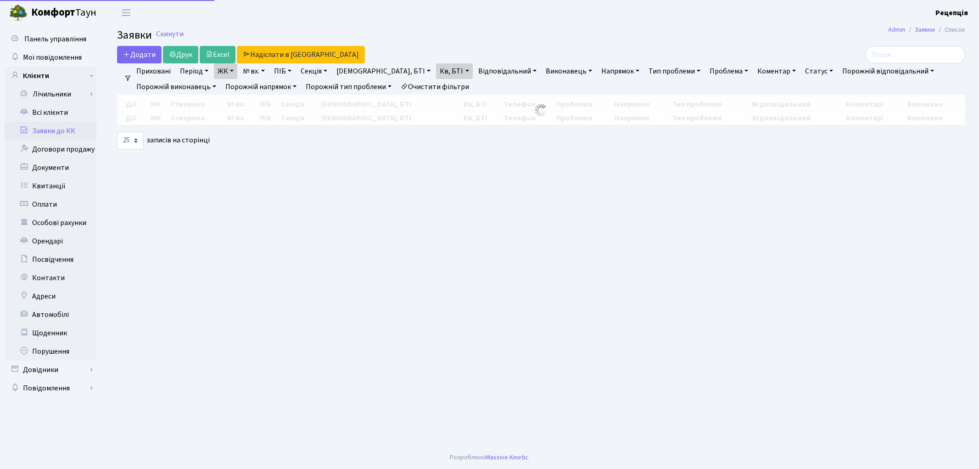
select select "25"
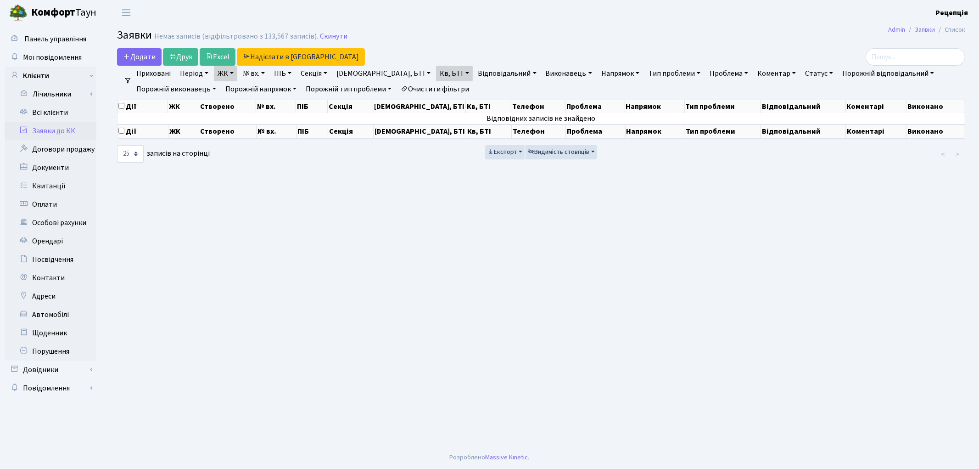
click at [446, 86] on link "Очистити фільтри" at bounding box center [435, 89] width 76 height 16
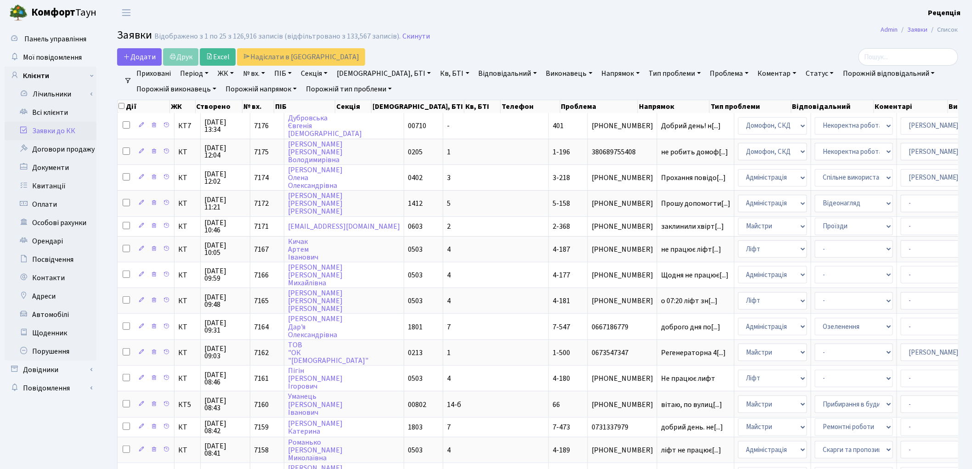
click at [262, 75] on link "№ вх." at bounding box center [253, 74] width 29 height 16
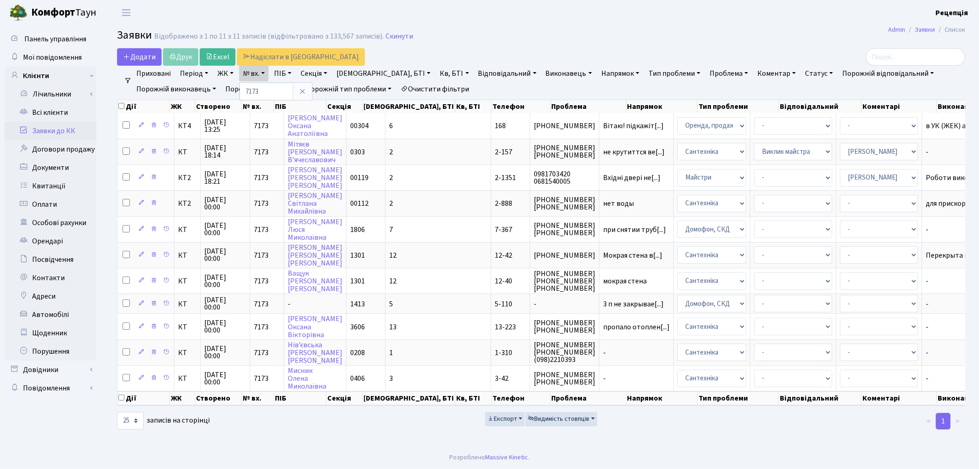
click at [456, 86] on link "Очистити фільтри" at bounding box center [435, 89] width 76 height 16
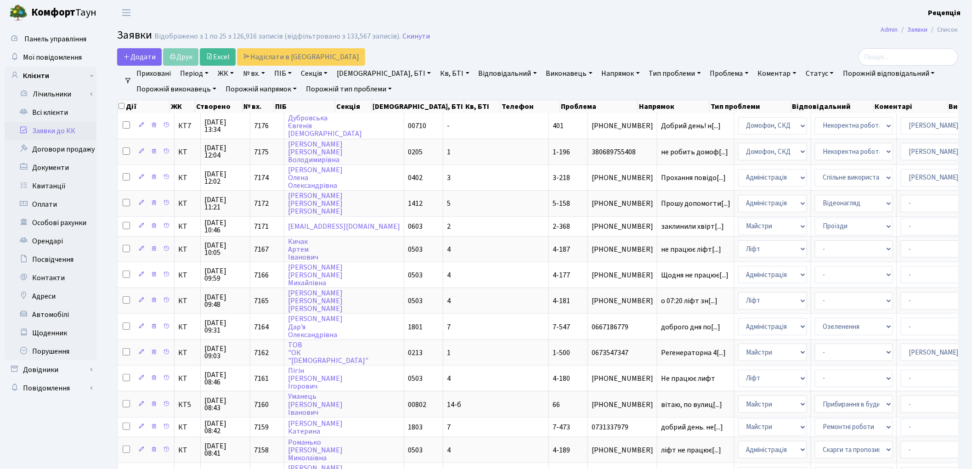
click at [256, 76] on link "№ вх." at bounding box center [253, 74] width 29 height 16
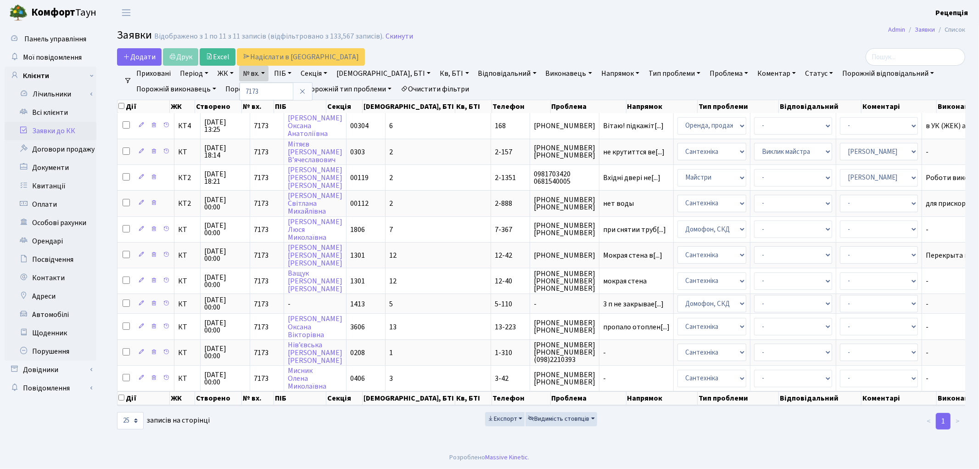
click at [458, 88] on link "Очистити фільтри" at bounding box center [435, 89] width 76 height 16
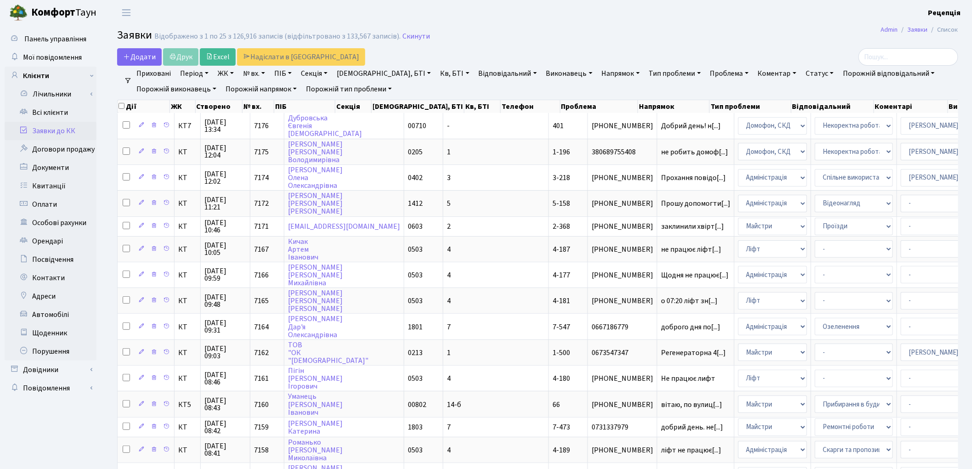
click at [264, 71] on link "№ вх." at bounding box center [253, 74] width 29 height 16
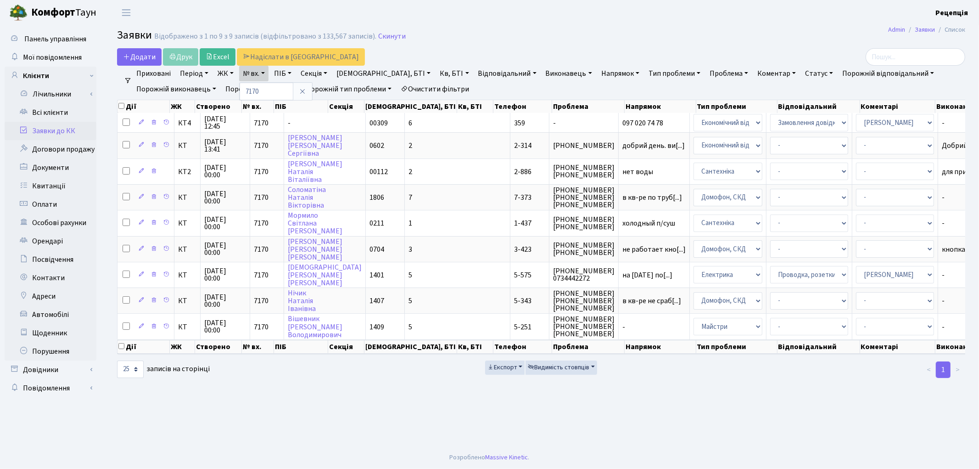
click at [426, 90] on link "Очистити фільтри" at bounding box center [435, 89] width 76 height 16
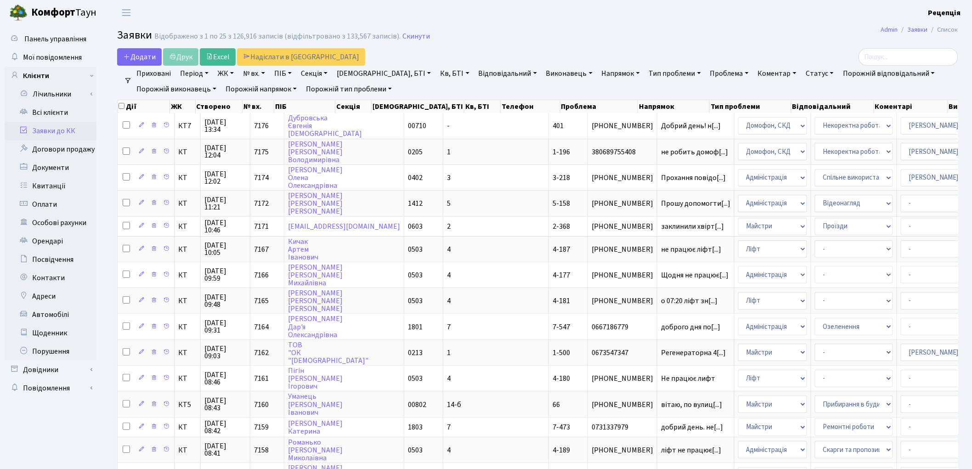
click at [263, 75] on link "№ вх." at bounding box center [253, 74] width 29 height 16
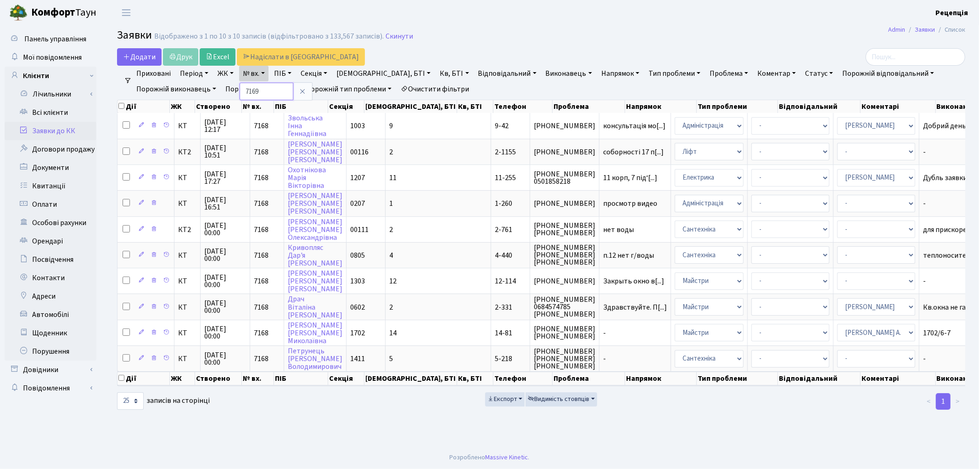
type input "7169"
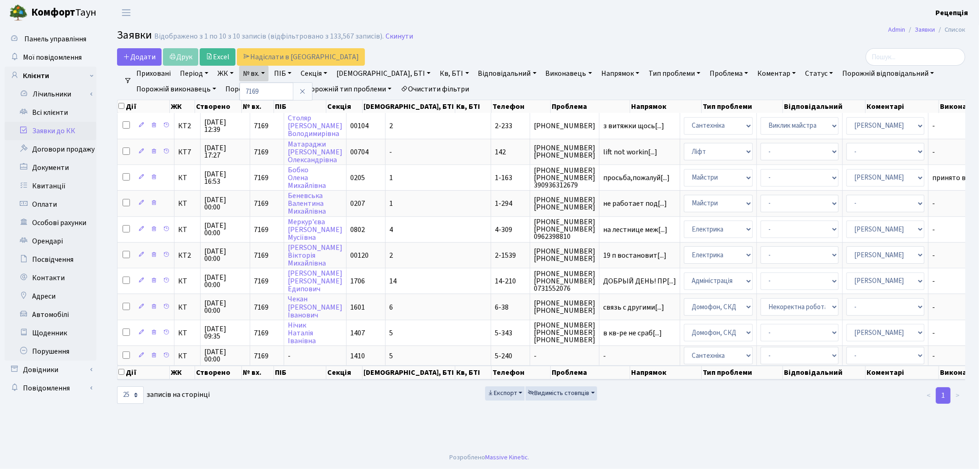
click at [428, 87] on link "Очистити фільтри" at bounding box center [435, 89] width 76 height 16
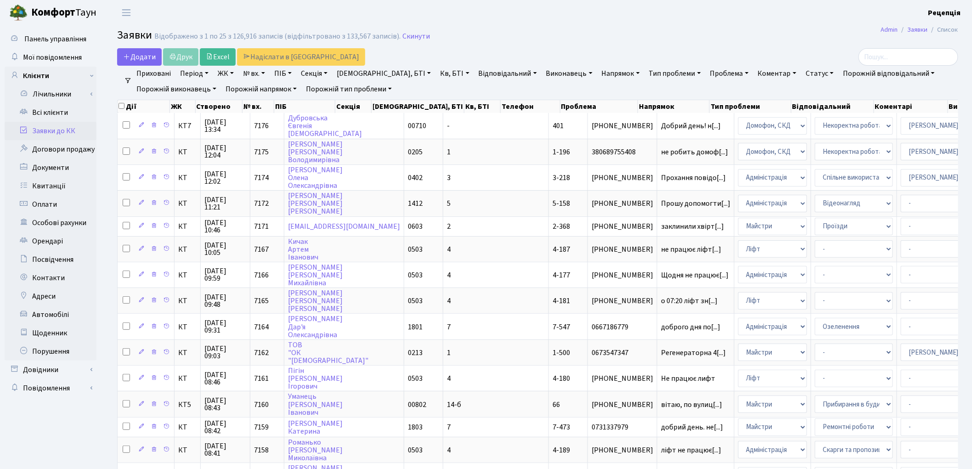
click at [227, 76] on link "ЖК" at bounding box center [225, 74] width 23 height 16
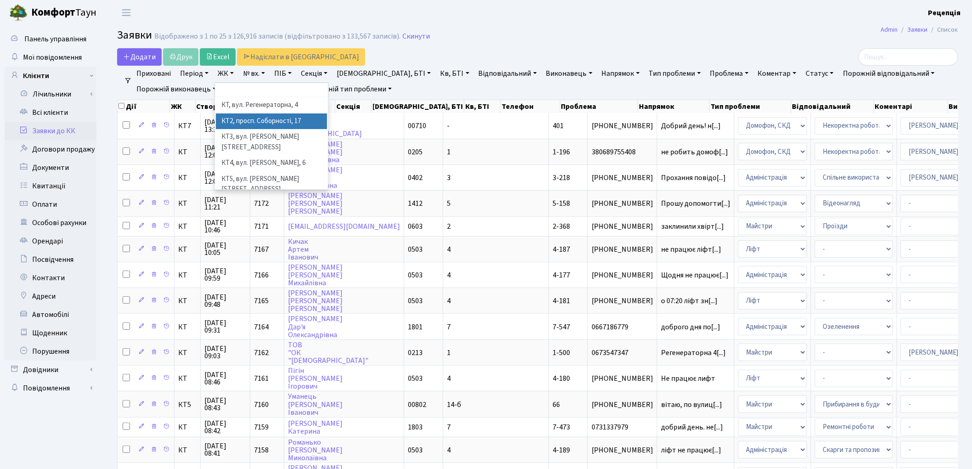
click at [256, 119] on li "КТ2, просп. Соборності, 17" at bounding box center [271, 121] width 111 height 16
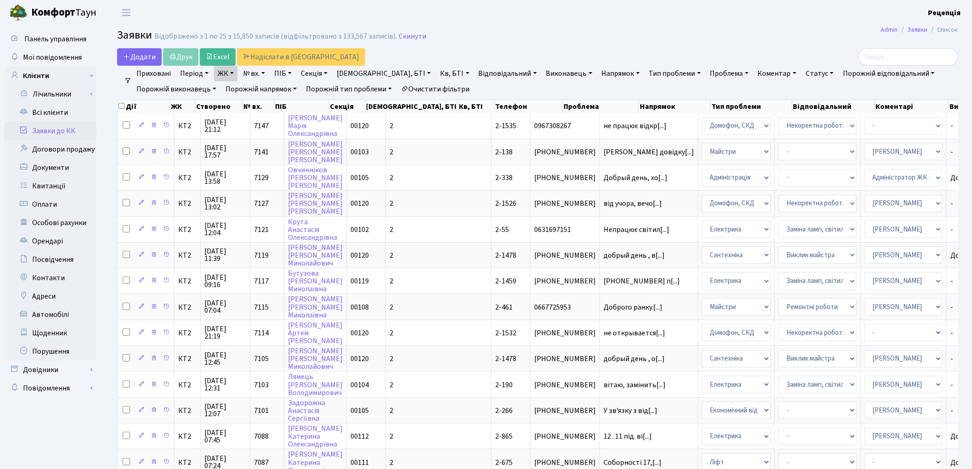
click at [463, 88] on link "Очистити фільтри" at bounding box center [435, 89] width 76 height 16
select select
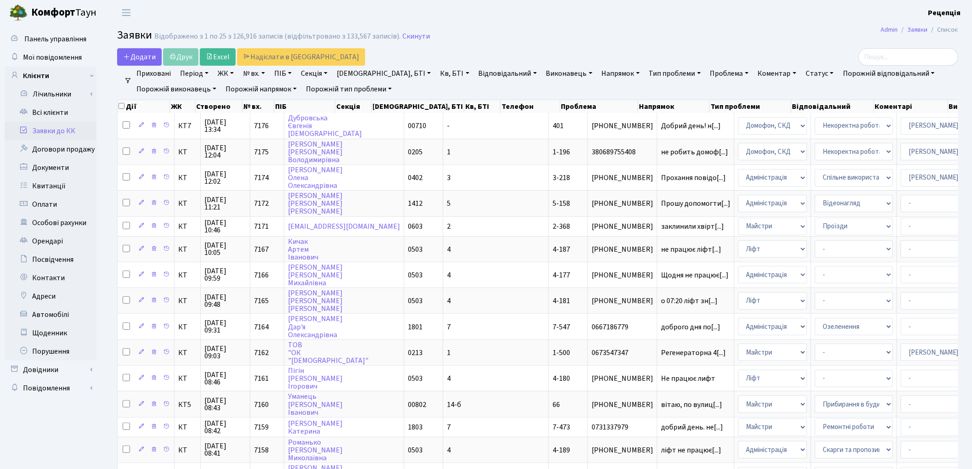
click at [217, 74] on link "ЖК" at bounding box center [225, 74] width 23 height 16
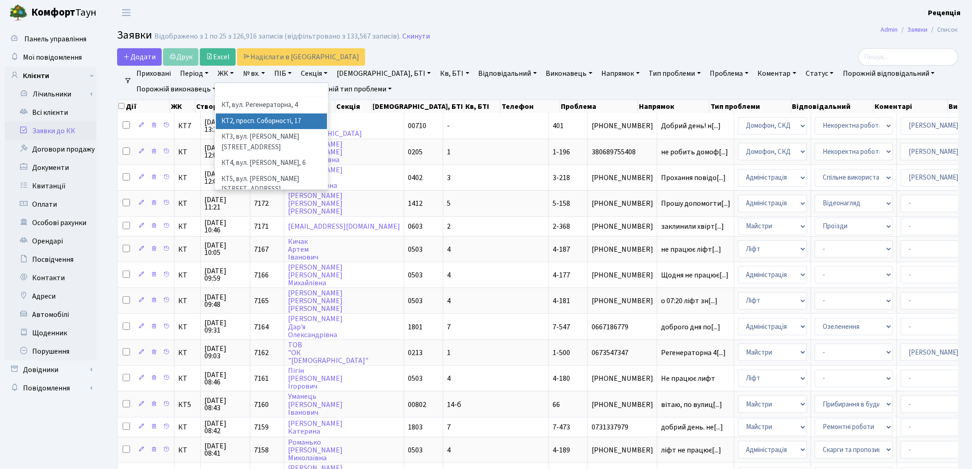
click at [249, 121] on li "КТ2, просп. Соборності, 17" at bounding box center [271, 121] width 111 height 16
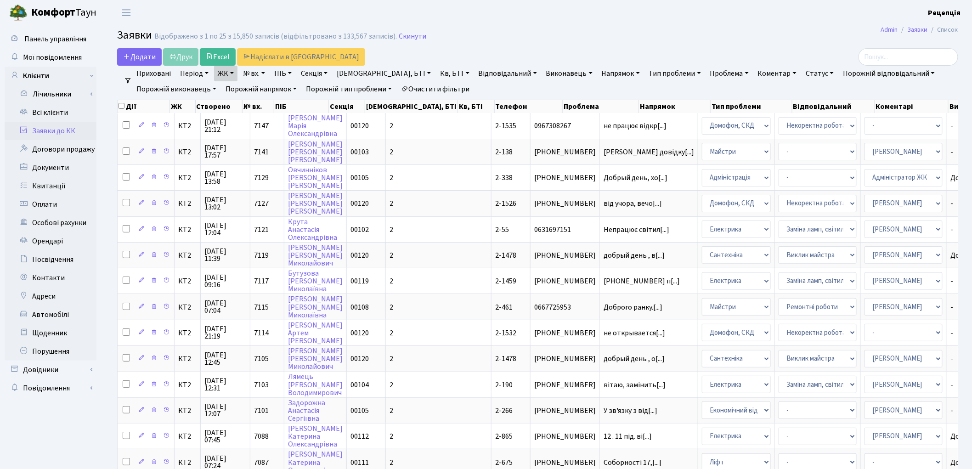
click at [436, 74] on link "Кв, БТІ" at bounding box center [454, 74] width 36 height 16
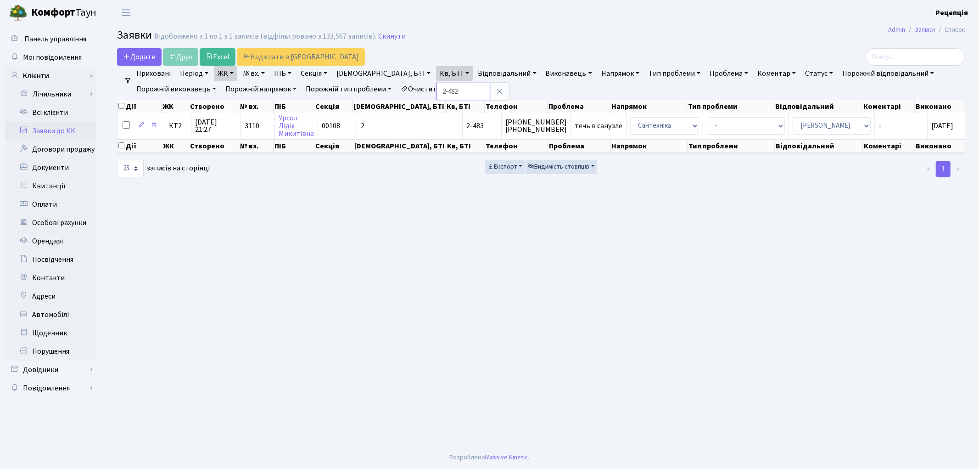
type input "2-482"
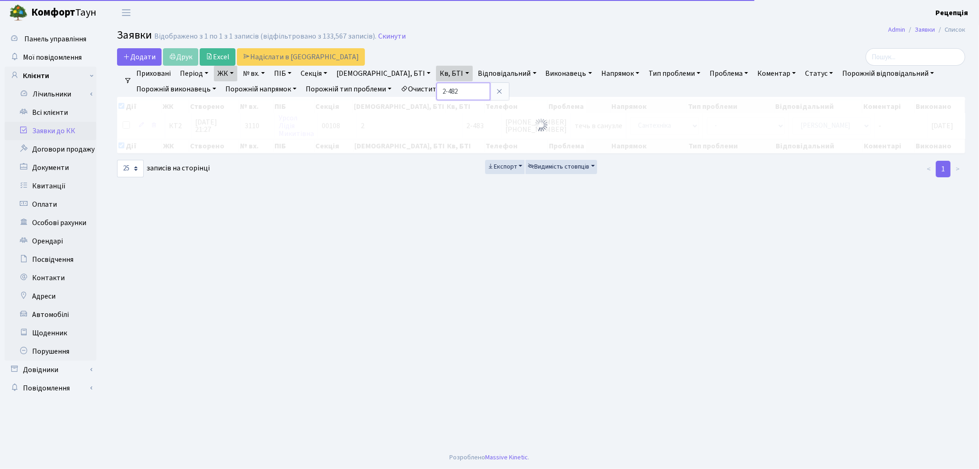
checkbox input "true"
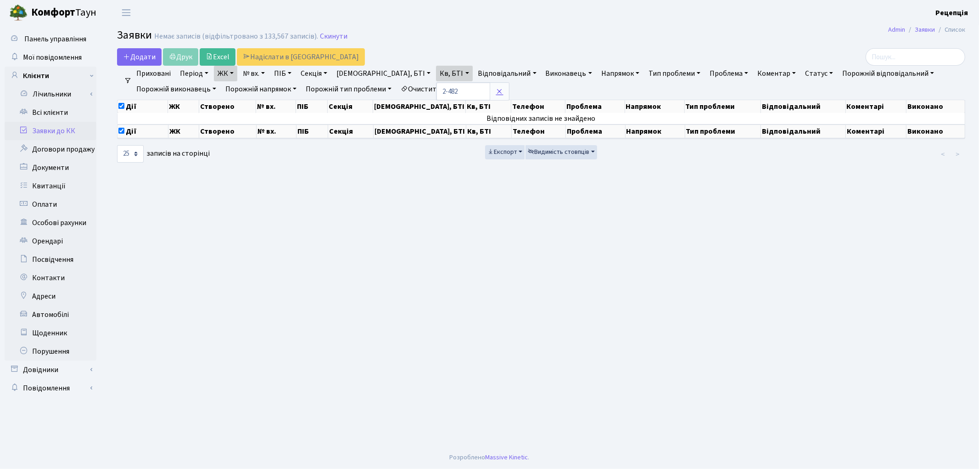
click at [496, 95] on icon at bounding box center [499, 91] width 7 height 7
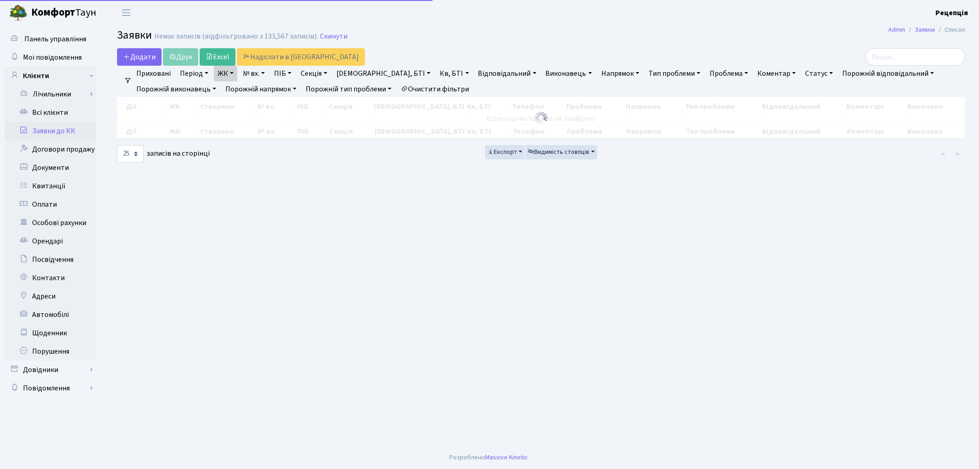
checkbox input "false"
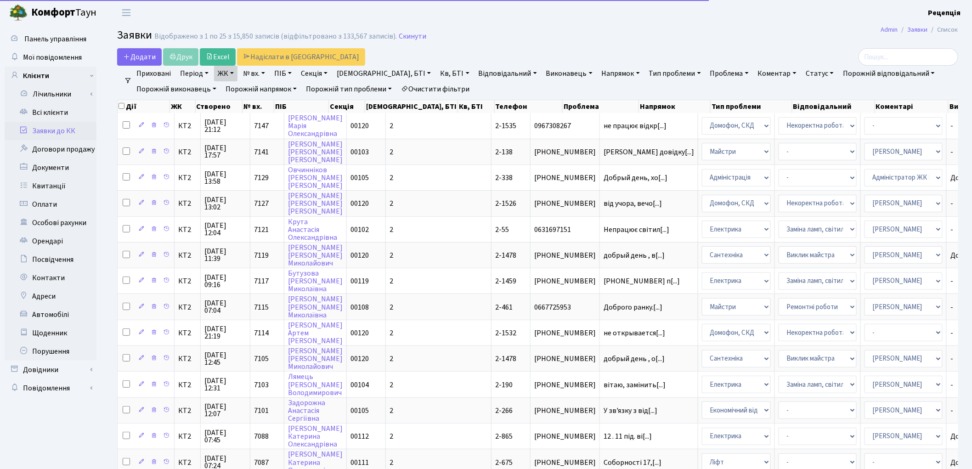
click at [457, 84] on link "Очистити фільтри" at bounding box center [435, 89] width 76 height 16
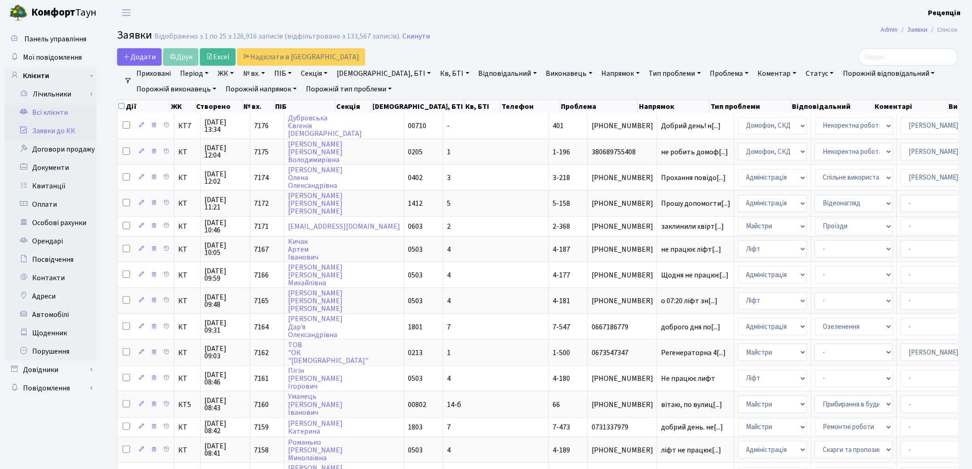
click at [45, 109] on link "Всі клієнти" at bounding box center [51, 112] width 92 height 18
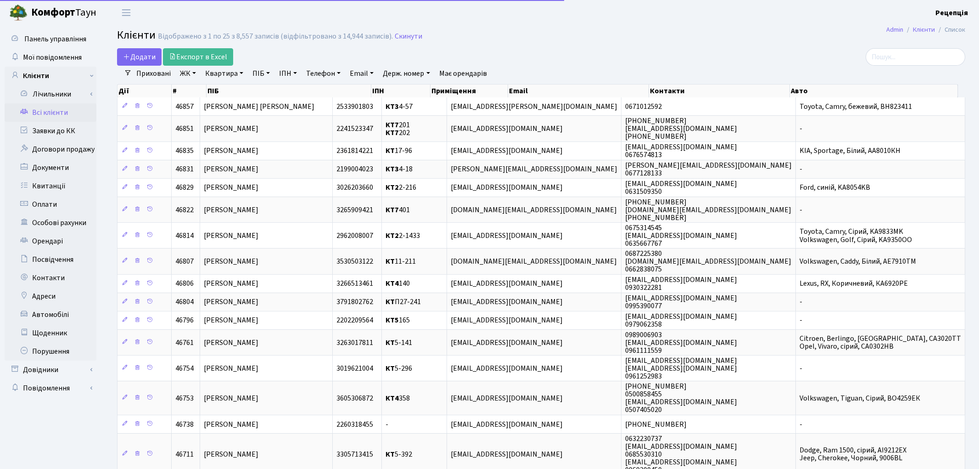
select select "25"
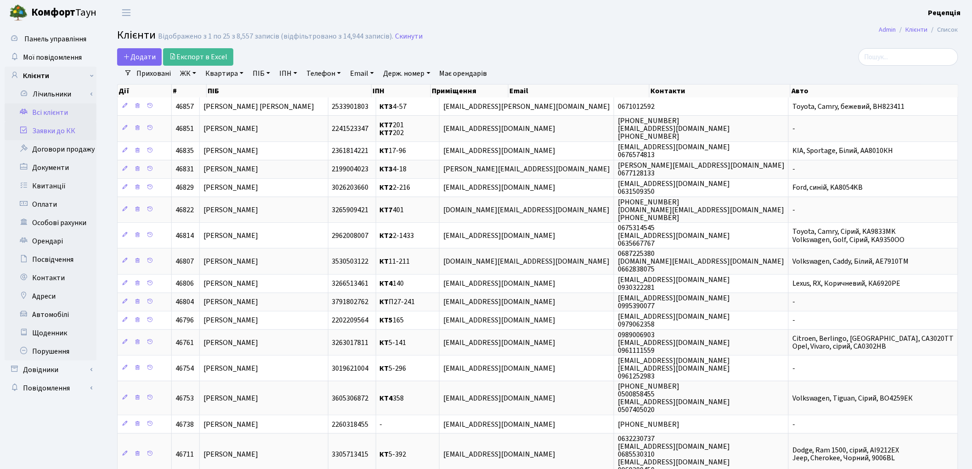
click at [67, 123] on link "Заявки до КК" at bounding box center [51, 131] width 92 height 18
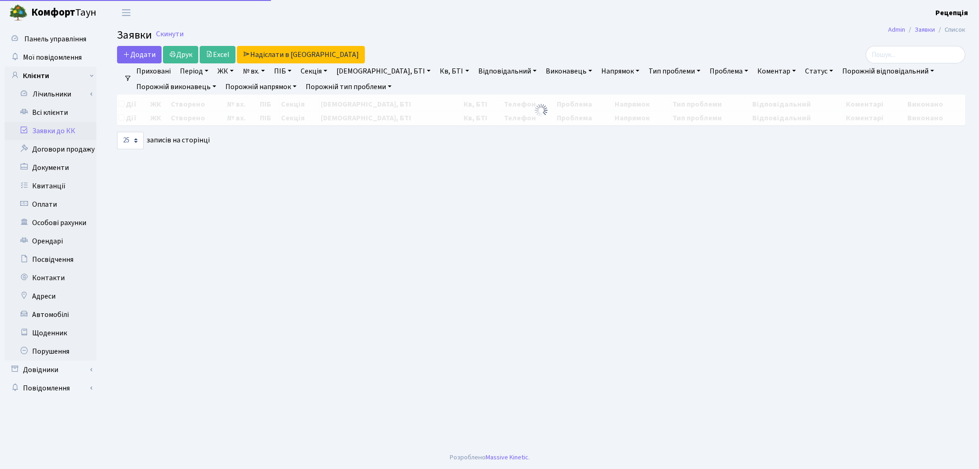
select select "25"
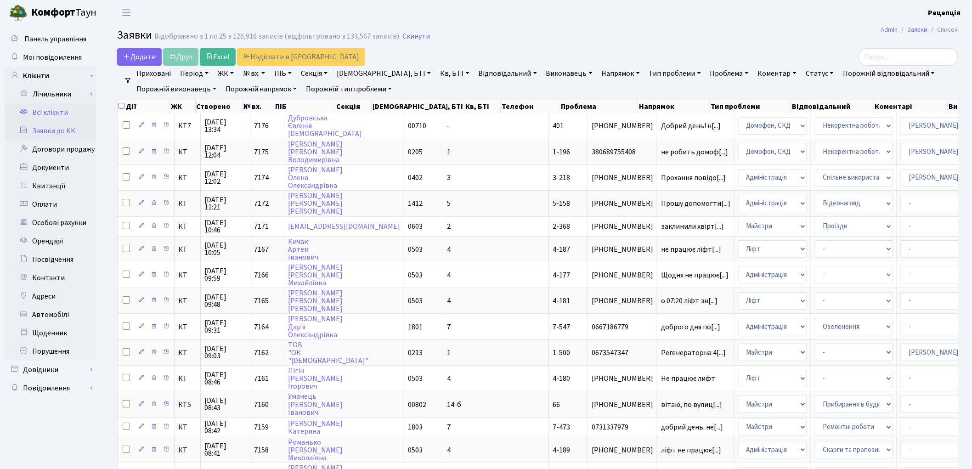
click at [76, 112] on link "Всі клієнти" at bounding box center [51, 112] width 92 height 18
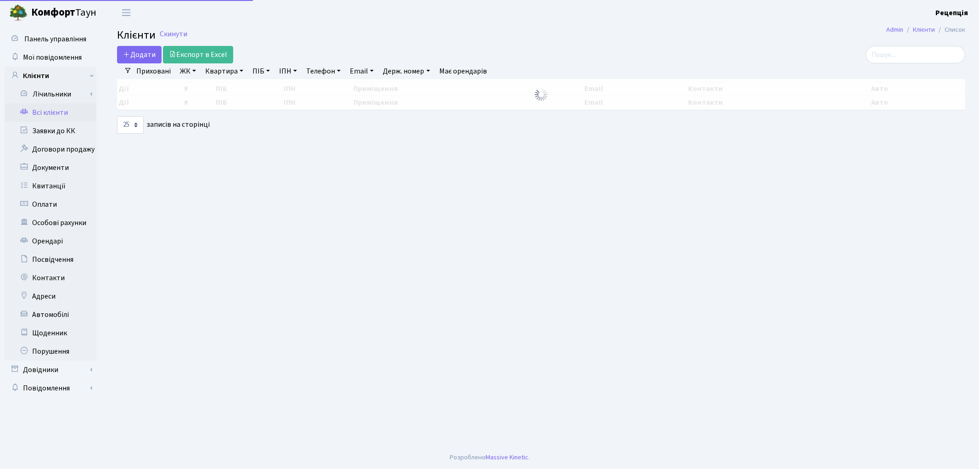
select select "25"
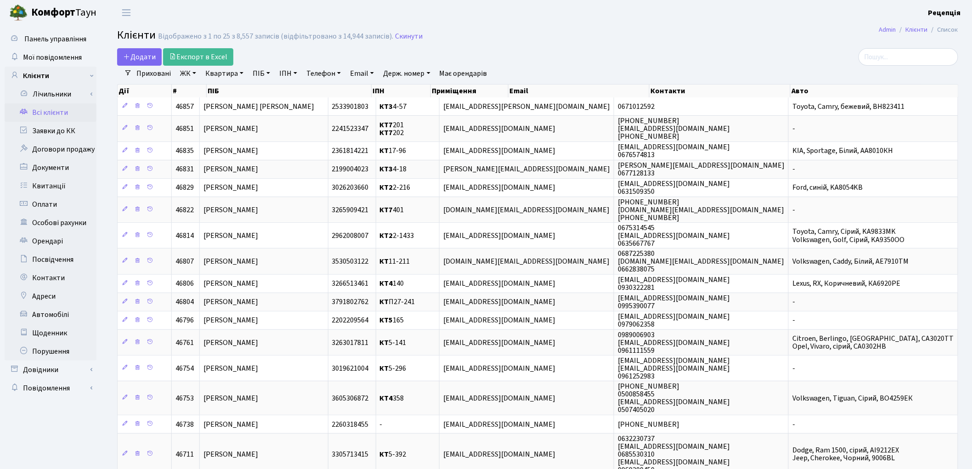
click at [194, 74] on link "ЖК" at bounding box center [187, 74] width 23 height 16
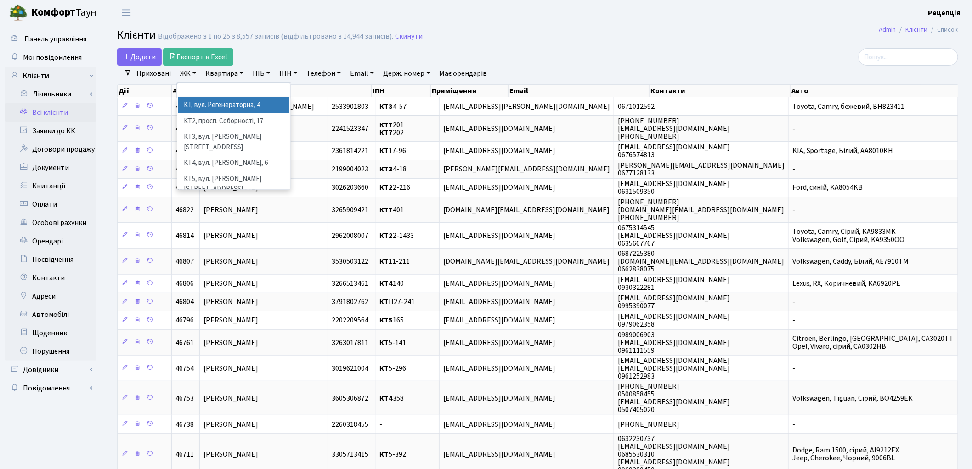
click at [208, 106] on li "КТ, вул. Регенераторна, 4" at bounding box center [233, 105] width 111 height 16
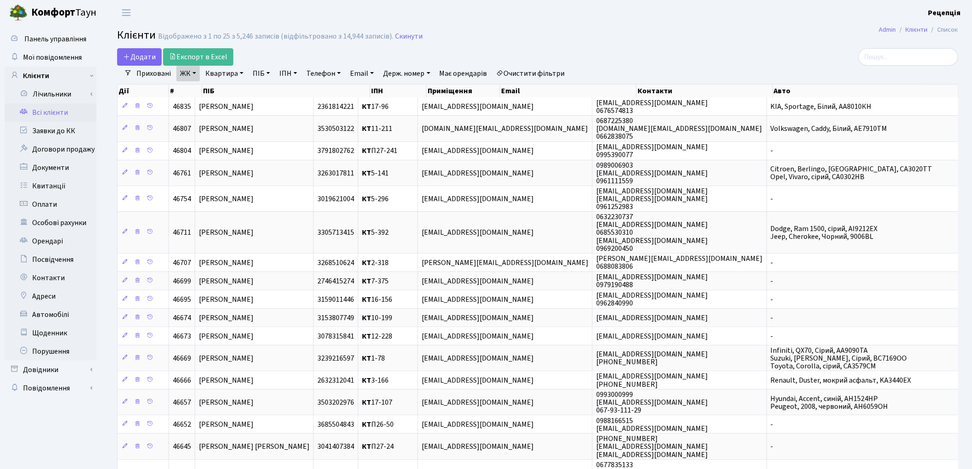
click at [226, 72] on link "Квартира" at bounding box center [224, 74] width 45 height 16
type input "4-240"
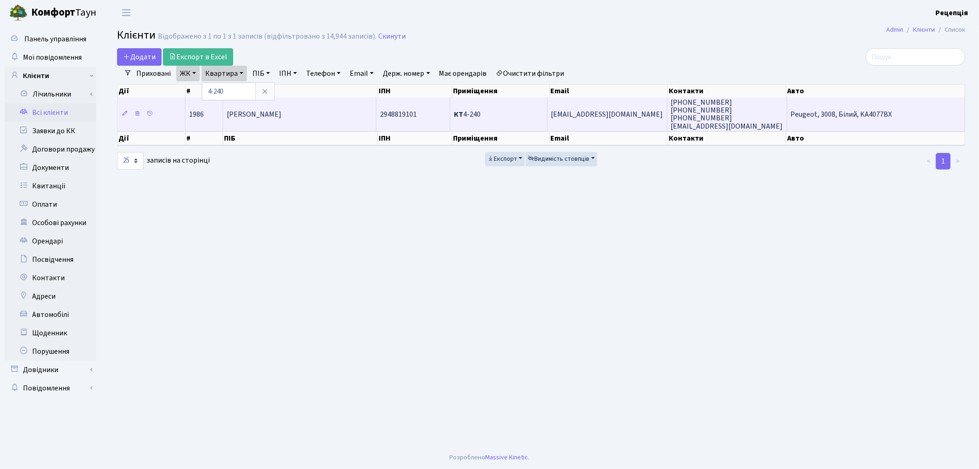
click at [281, 113] on span "[PERSON_NAME]" at bounding box center [254, 114] width 55 height 10
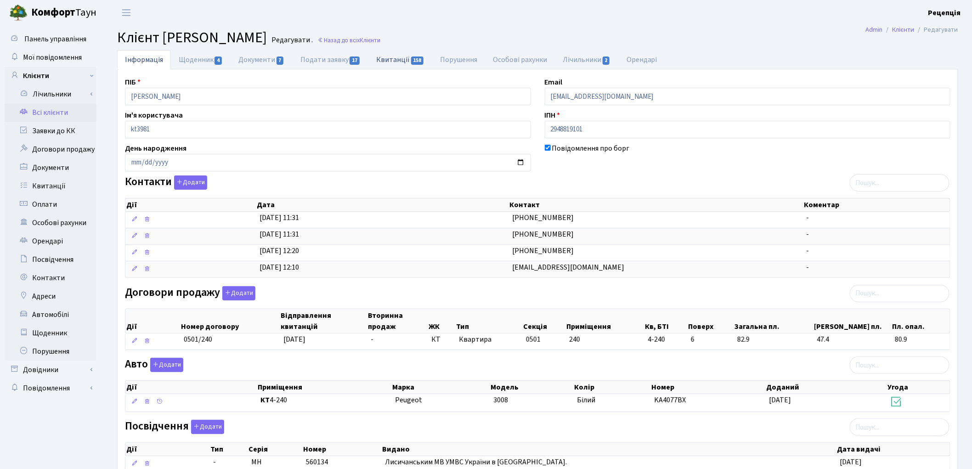
click at [384, 62] on link "Квитанції 158" at bounding box center [400, 59] width 64 height 19
select select "25"
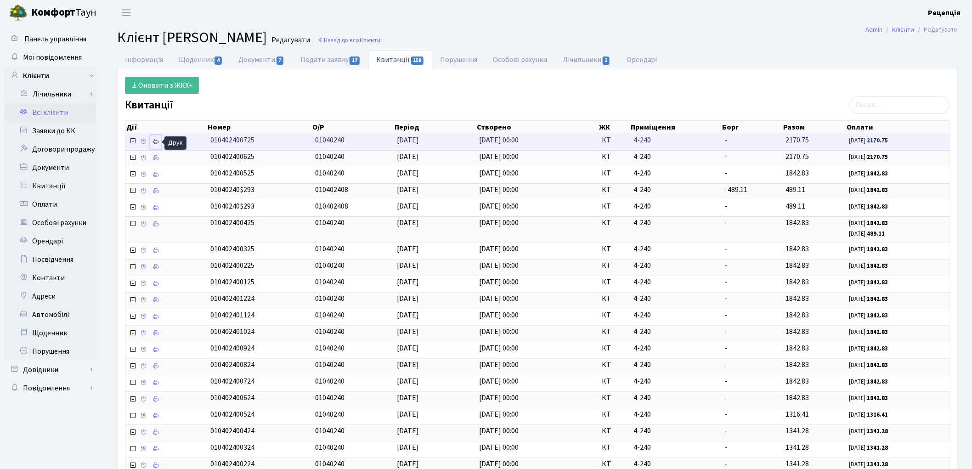
click at [161, 141] on link at bounding box center [155, 142] width 11 height 14
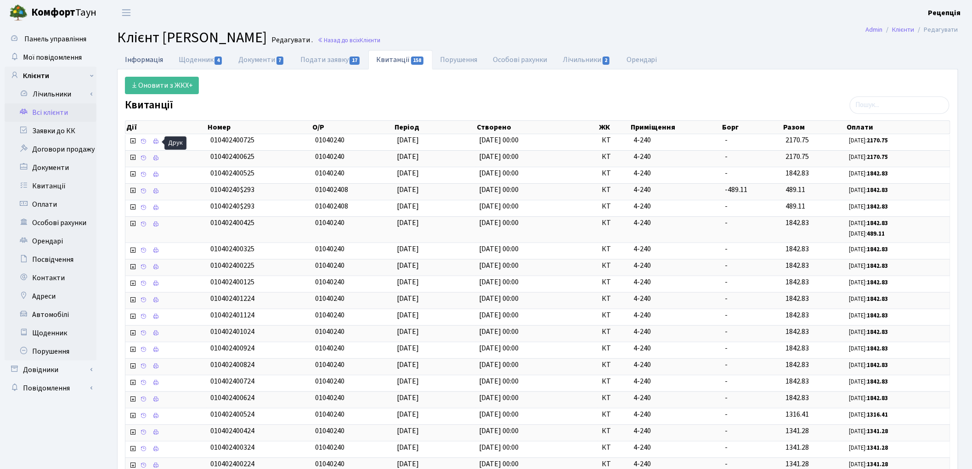
click at [157, 62] on link "Інформація" at bounding box center [144, 59] width 54 height 19
